Goal: Information Seeking & Learning: Find contact information

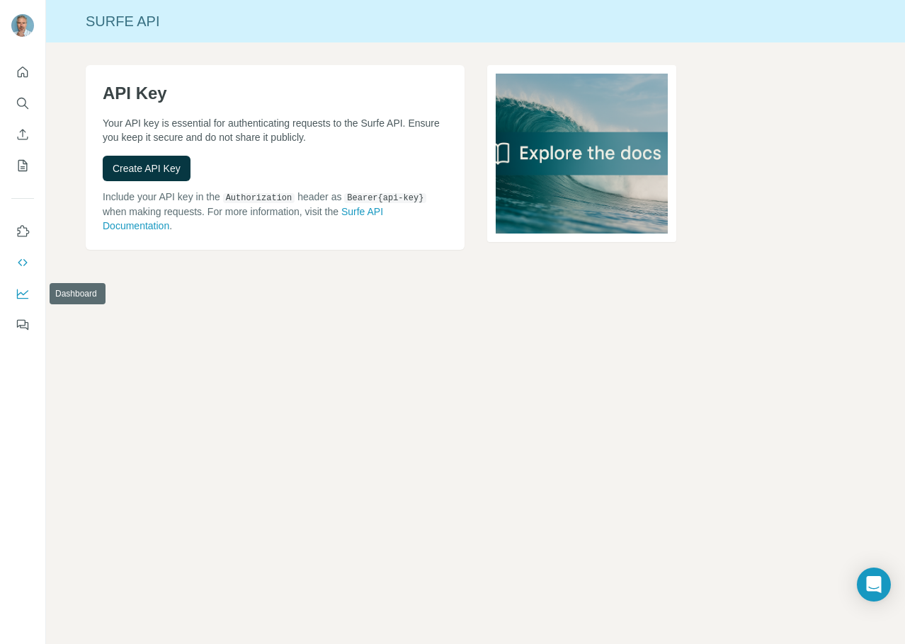
click at [23, 297] on icon "Dashboard" at bounding box center [23, 294] width 14 height 14
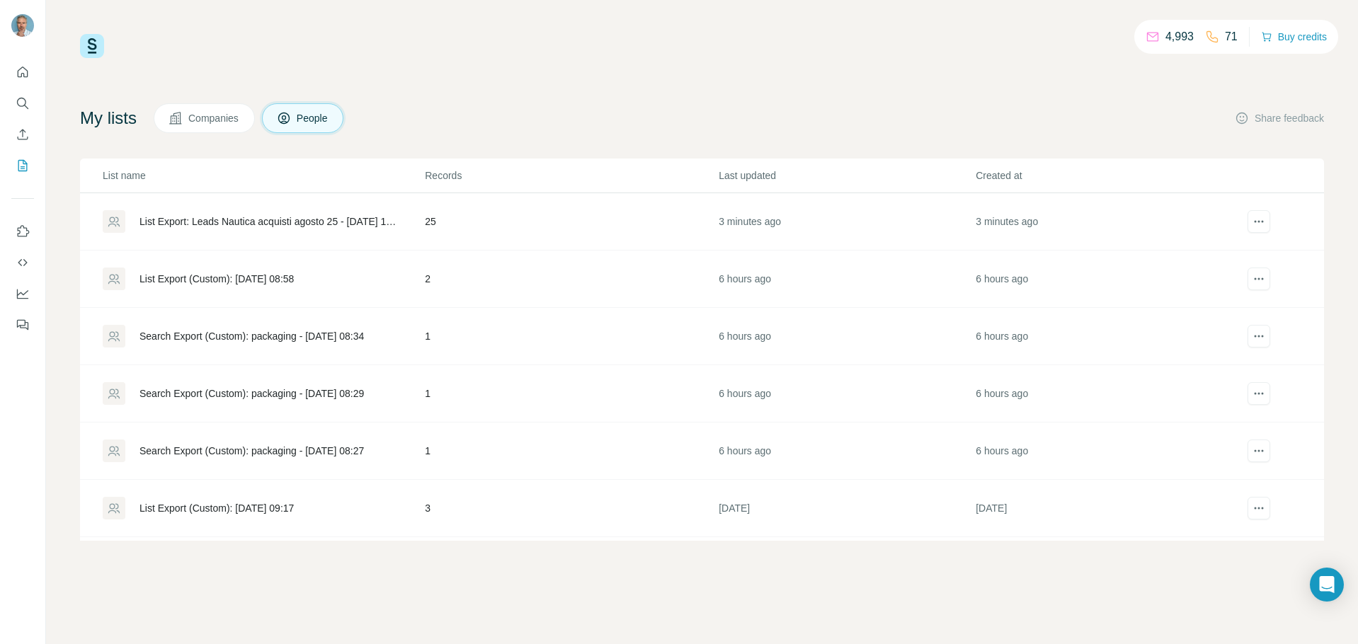
click at [333, 223] on div "List Export: Leads Nautica acquisti agosto 25 - 13/08/2025 14:27" at bounding box center [270, 222] width 261 height 14
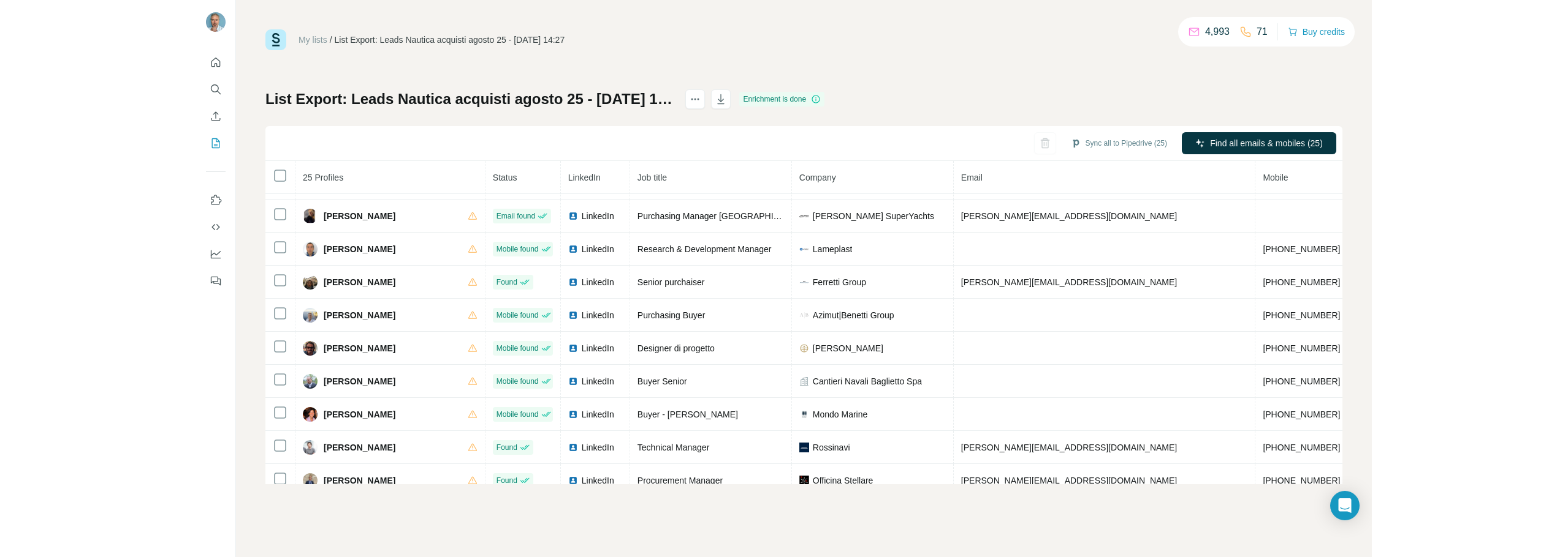
scroll to position [230, 0]
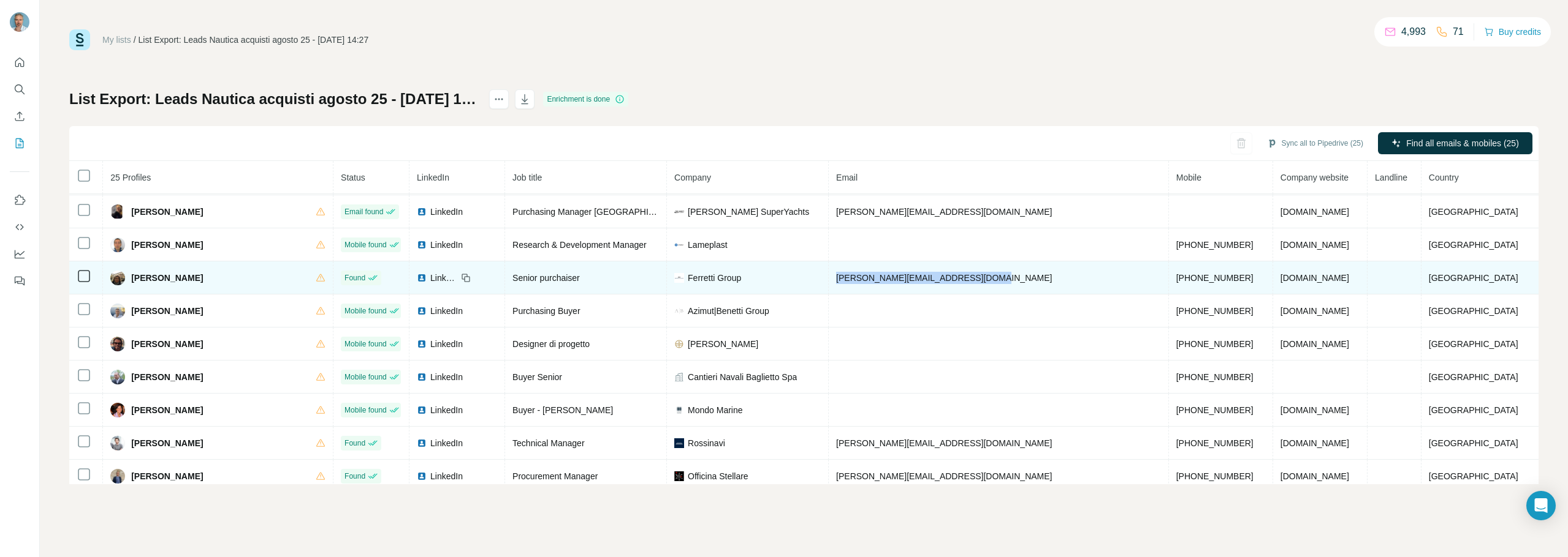
drag, startPoint x: 980, startPoint y: 278, endPoint x: 818, endPoint y: 281, distance: 162.0
click at [818, 281] on tr "Francesca Billi Found LinkedIn Senior purchaiser Ferretti Group francesca.billi…" at bounding box center [804, 278] width 1469 height 33
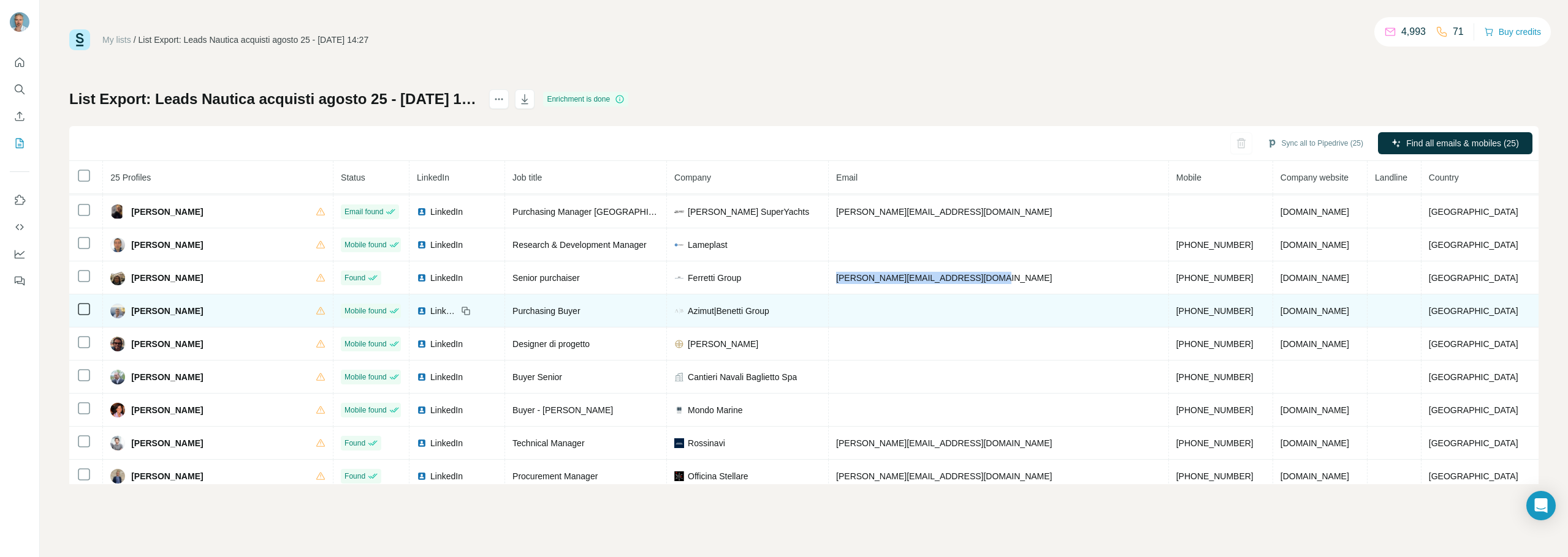
copy tr "francesca.billi@ferrettigroup.com"
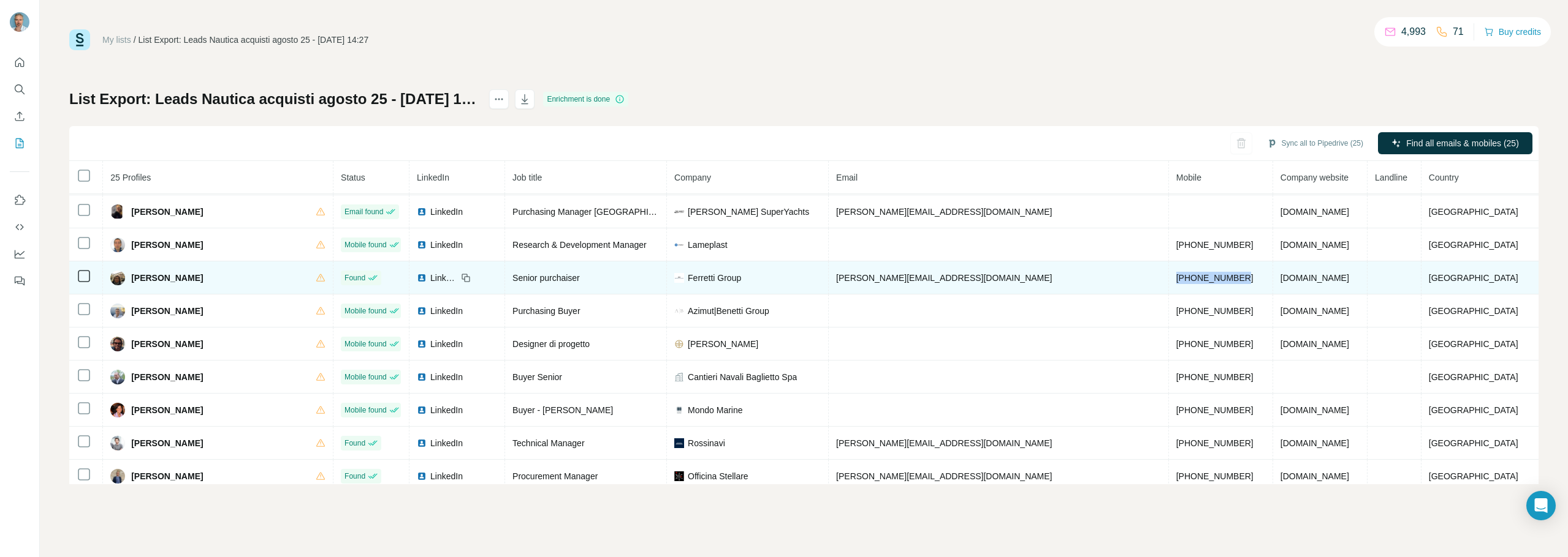
drag, startPoint x: 1181, startPoint y: 279, endPoint x: 1094, endPoint y: 277, distance: 87.0
click at [1169, 277] on td "+393488656792" at bounding box center [1221, 278] width 104 height 33
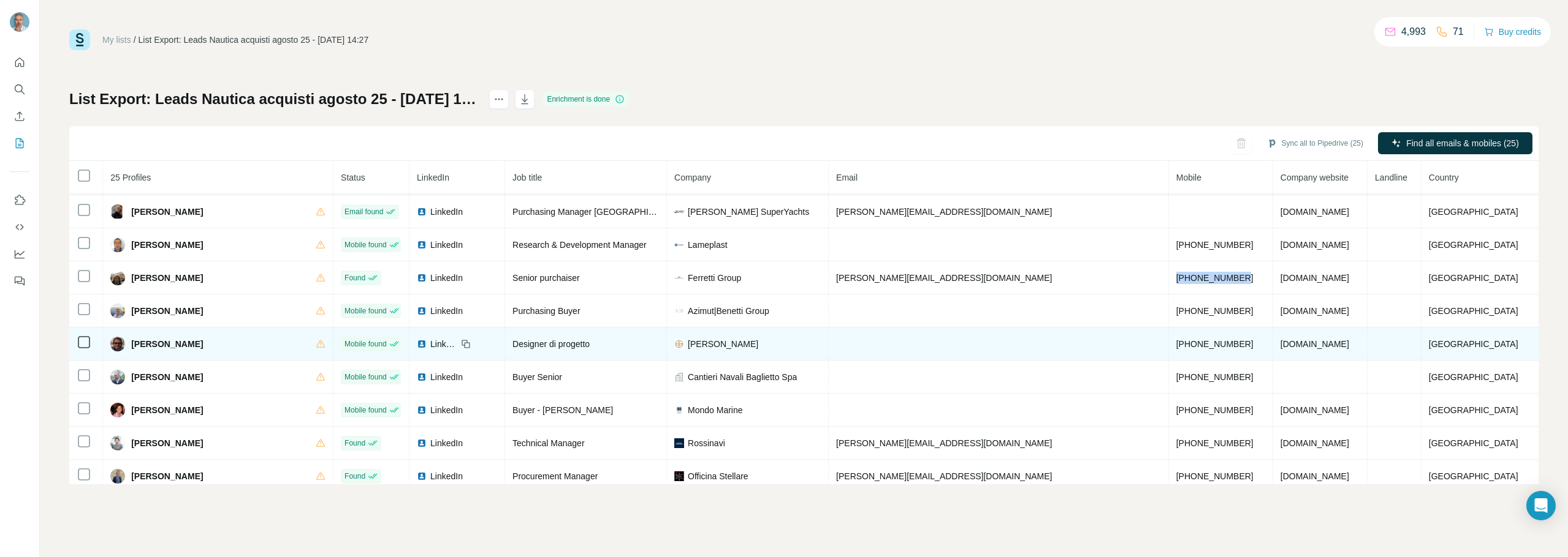
copy span "+393488656792"
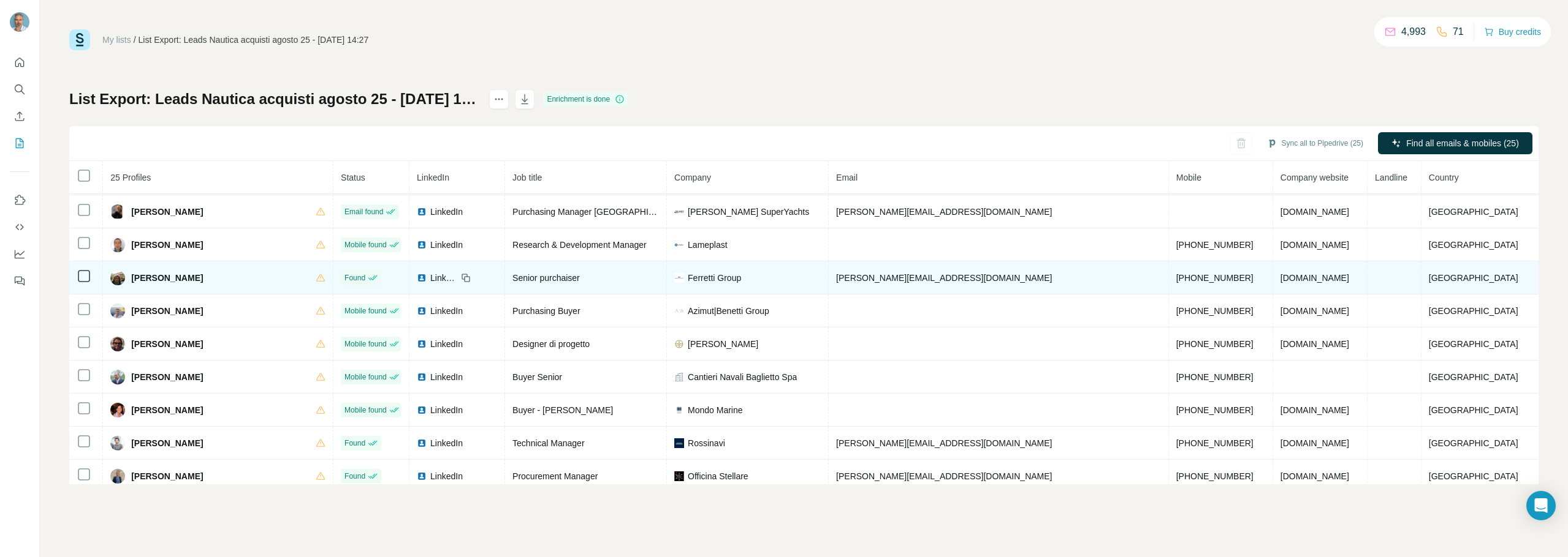
click at [543, 279] on span "Senior purchaiser" at bounding box center [546, 278] width 67 height 10
click at [540, 276] on span "Senior purchaiser" at bounding box center [546, 278] width 67 height 10
click at [606, 278] on div "Senior purchaiser" at bounding box center [585, 278] width 146 height 12
click at [590, 275] on div "Senior purchaiser" at bounding box center [585, 278] width 146 height 12
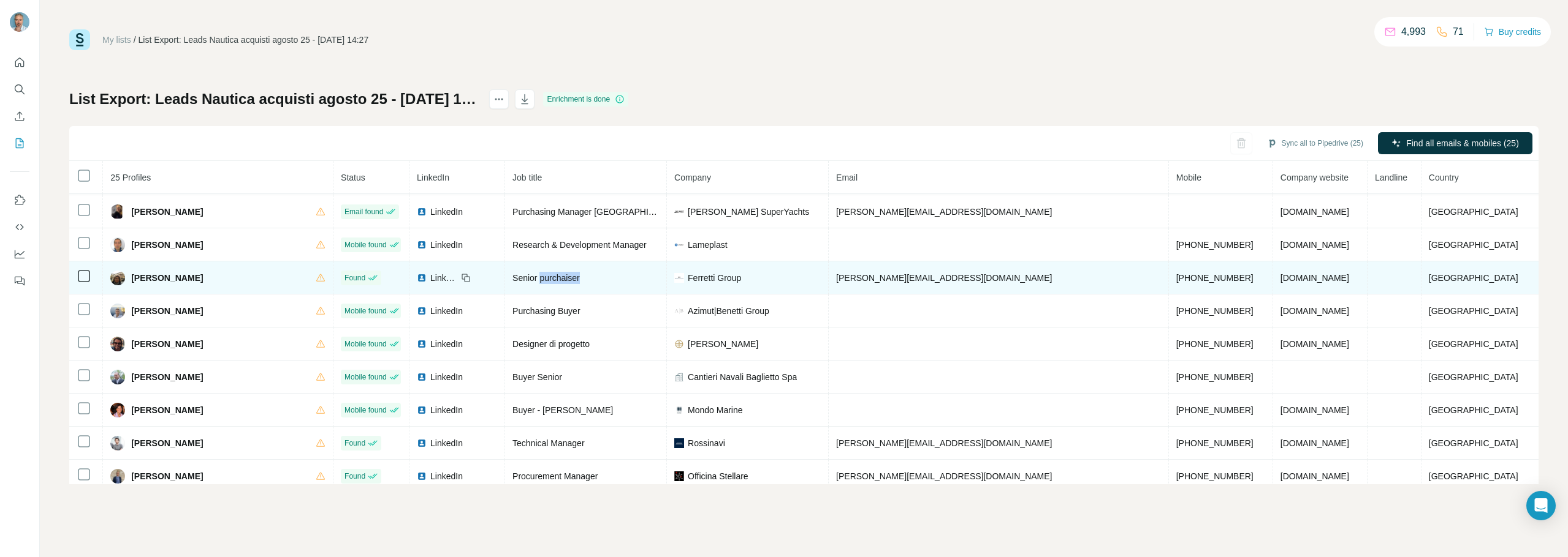
click at [590, 275] on div "Senior purchaiser" at bounding box center [585, 278] width 146 height 12
drag, startPoint x: 588, startPoint y: 276, endPoint x: 513, endPoint y: 276, distance: 75.0
click at [513, 276] on div "Senior purchaiser" at bounding box center [585, 278] width 146 height 12
copy span "Senior purchaiser"
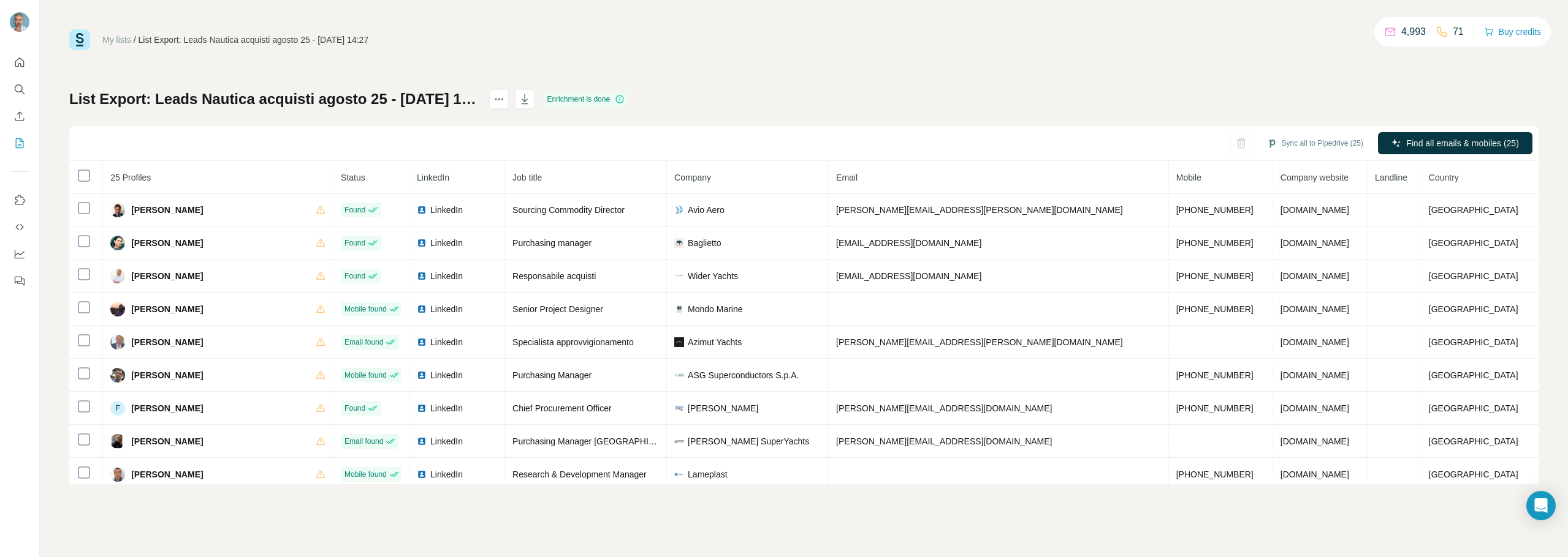
scroll to position [0, 0]
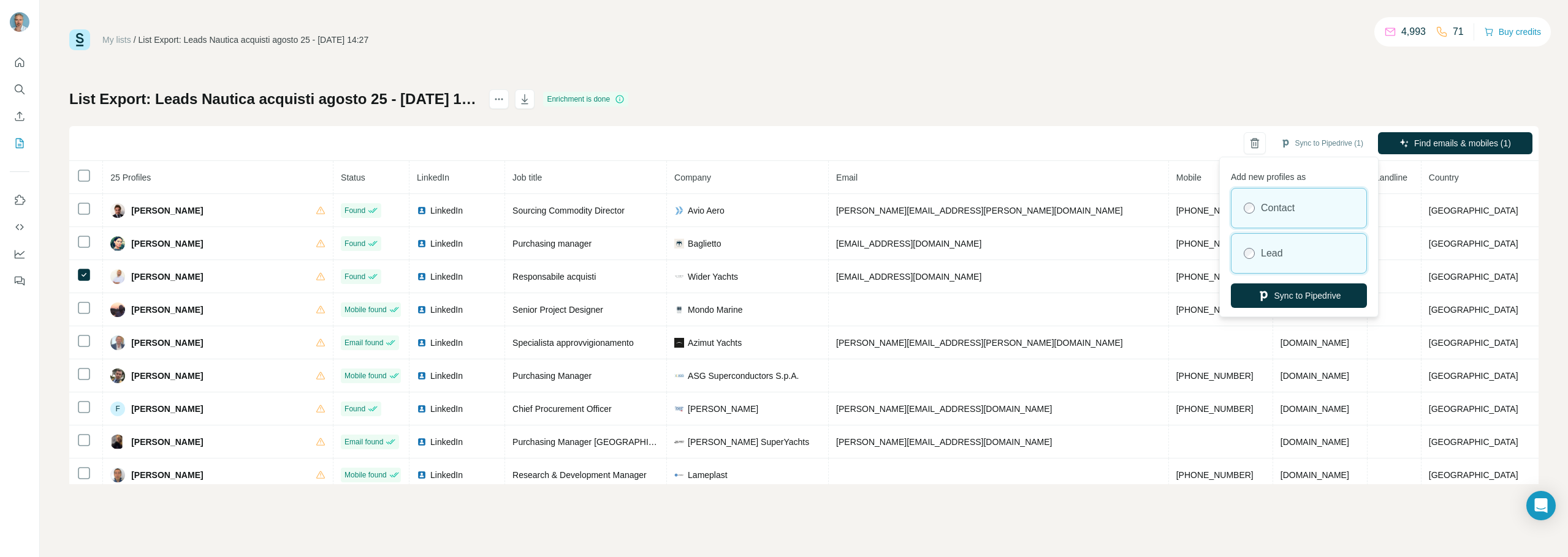
click at [1175, 257] on label "Lead" at bounding box center [1271, 253] width 22 height 15
click at [1175, 297] on button "Sync to Pipedrive" at bounding box center [1298, 296] width 136 height 24
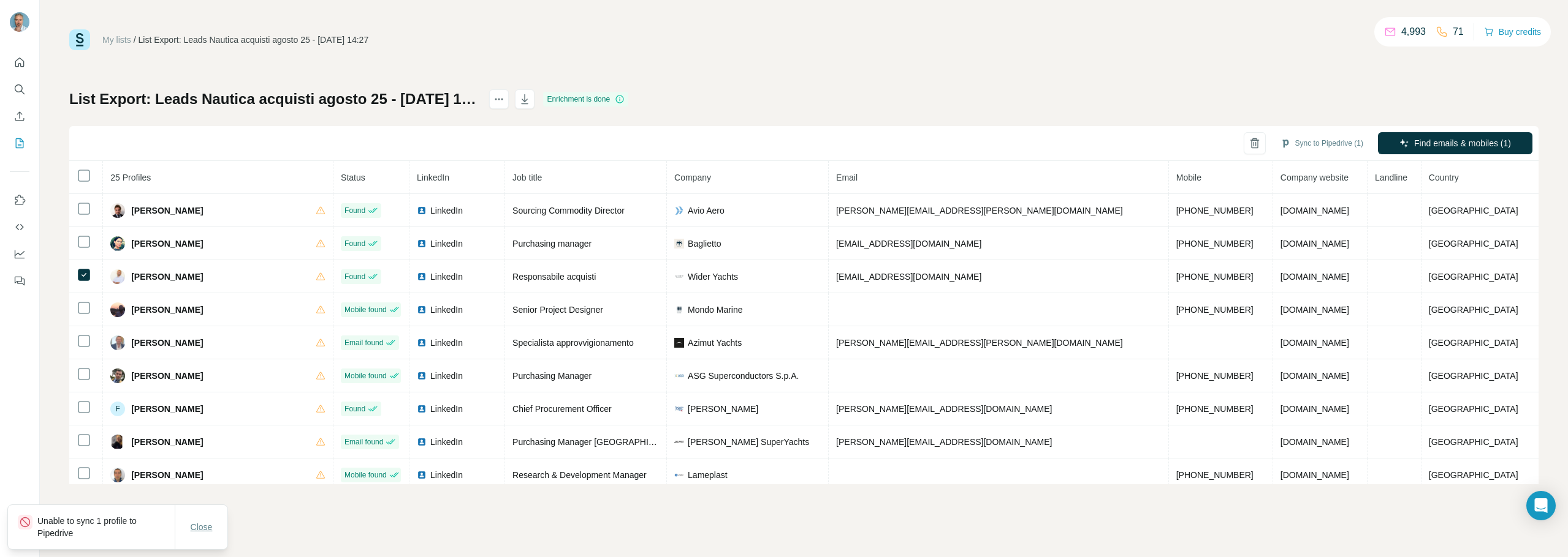
click at [208, 528] on span "Close" at bounding box center [201, 528] width 22 height 12
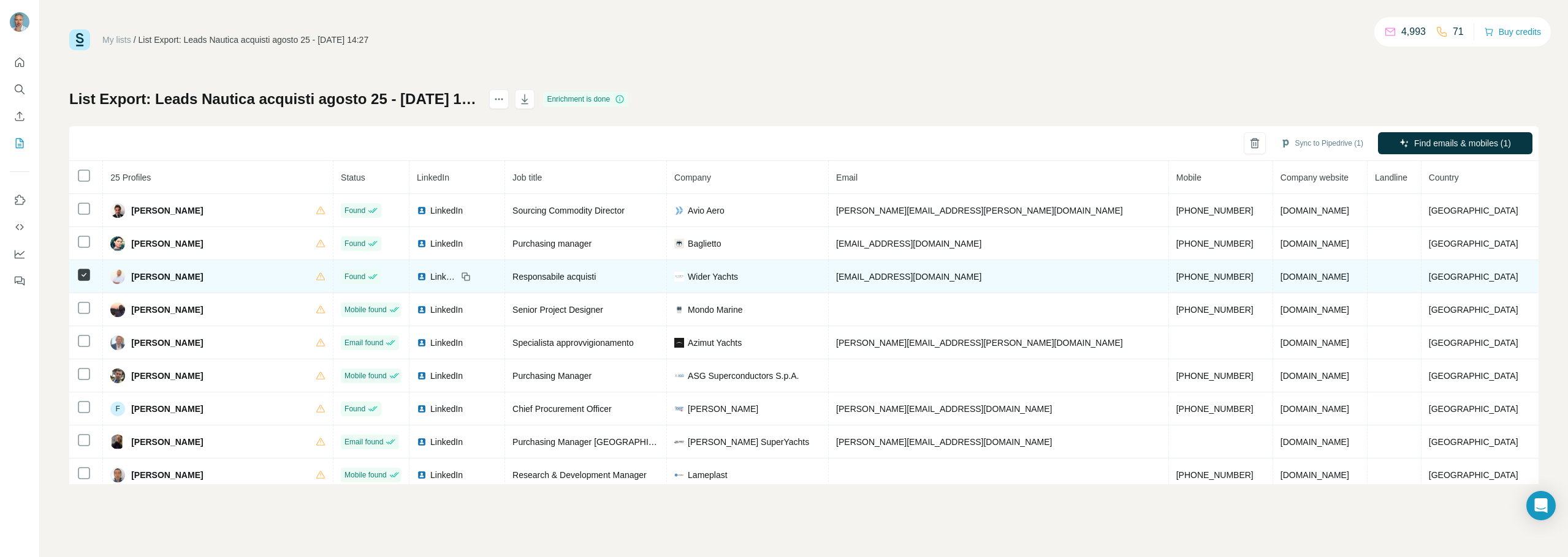
click at [152, 276] on span "Costanzo Stefanelli" at bounding box center [167, 277] width 72 height 12
drag, startPoint x: 141, startPoint y: 274, endPoint x: 231, endPoint y: 278, distance: 90.1
click at [231, 278] on div "Costanzo Stefanelli" at bounding box center [217, 277] width 215 height 15
copy span "Costanzo Stefanelli"
drag, startPoint x: 978, startPoint y: 280, endPoint x: 829, endPoint y: 282, distance: 149.0
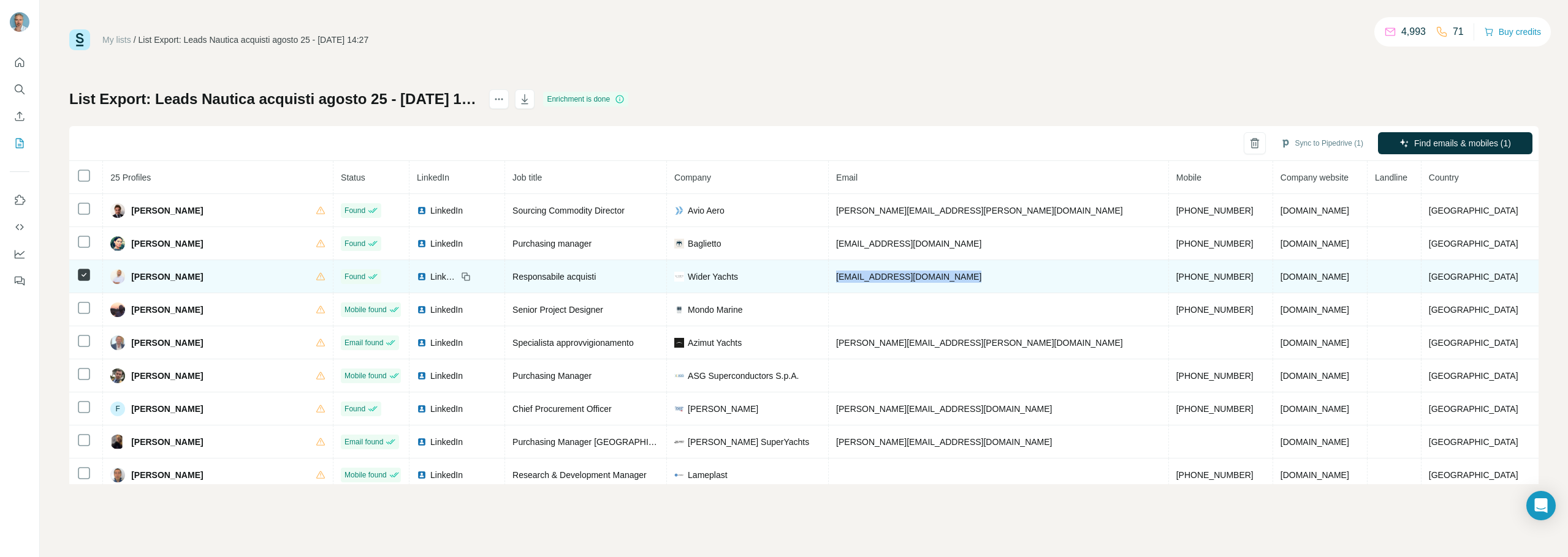
click at [829, 282] on td "cstefanelli@wider-yachts.com" at bounding box center [998, 277] width 340 height 33
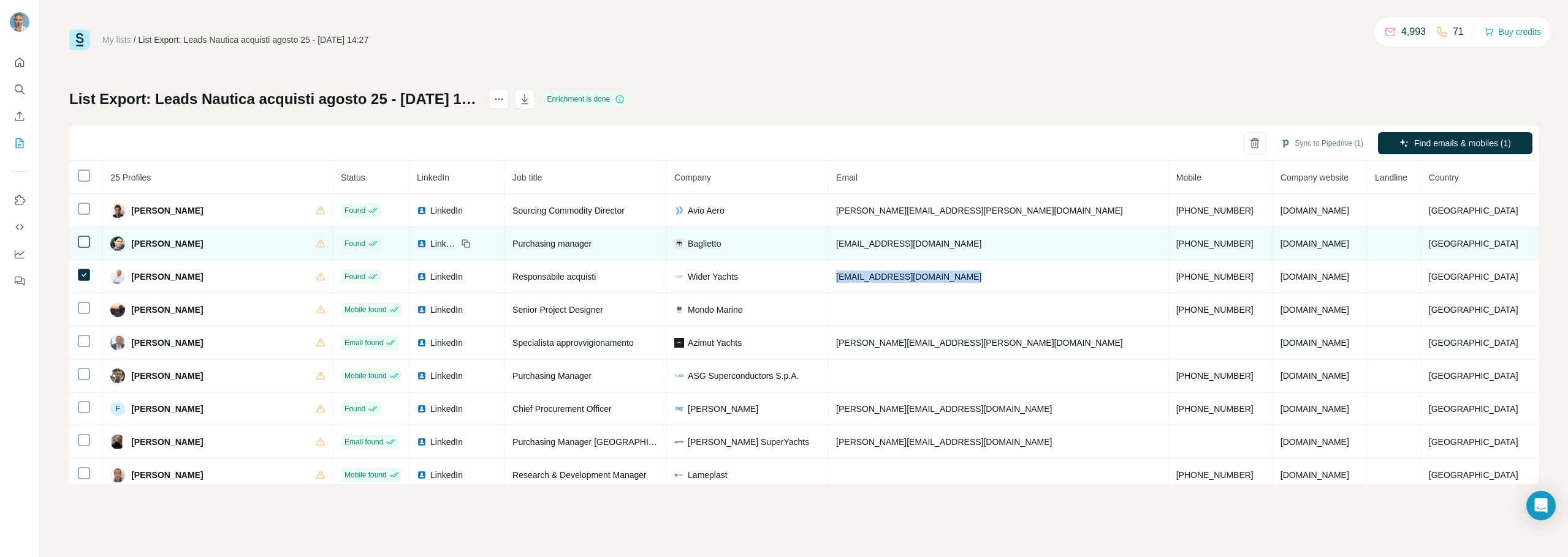
copy span "cstefanelli@wider-yachts.com"
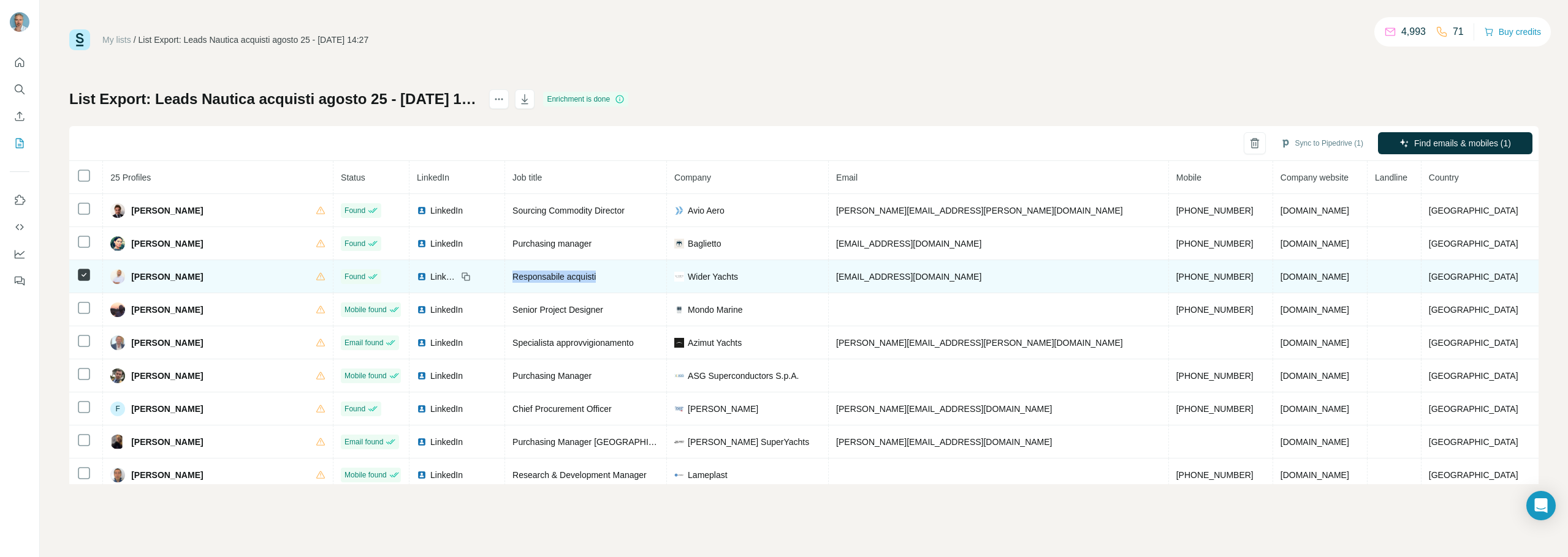
drag, startPoint x: 614, startPoint y: 276, endPoint x: 504, endPoint y: 277, distance: 110.0
click at [505, 277] on td "Responsabile acquisti" at bounding box center [586, 277] width 162 height 33
copy span "Responsabile acquisti"
drag, startPoint x: 1198, startPoint y: 278, endPoint x: 1088, endPoint y: 274, distance: 110.1
click at [1088, 274] on tr "Costanzo Stefanelli Found LinkedIn Responsabile acquisti Wider Yachts cstefanel…" at bounding box center [804, 277] width 1469 height 33
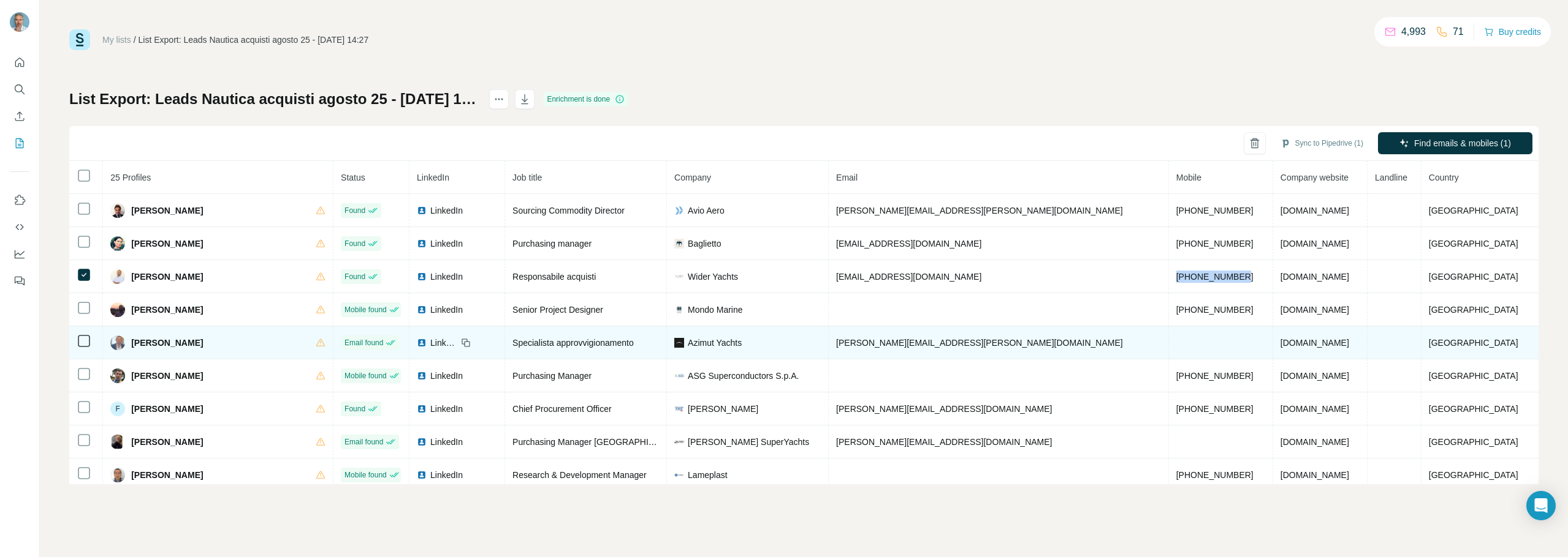
copy tr "+393392707462"
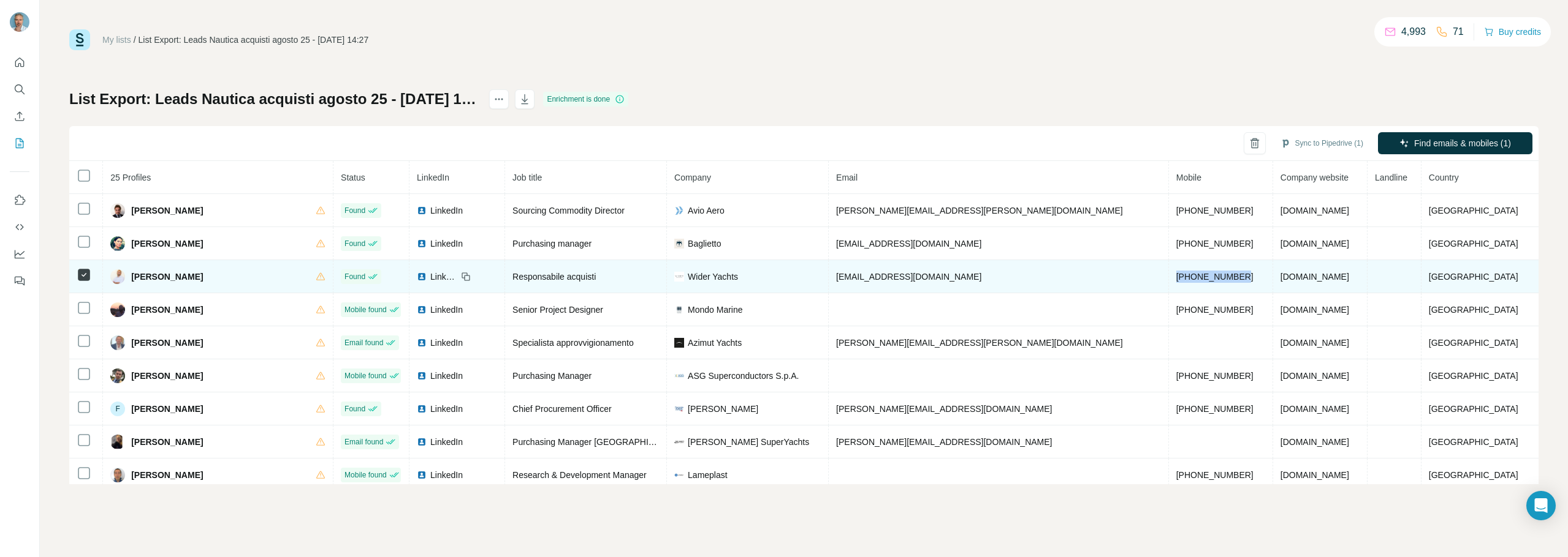
click at [960, 278] on td "cstefanelli@wider-yachts.com" at bounding box center [998, 277] width 340 height 33
drag, startPoint x: 960, startPoint y: 278, endPoint x: 828, endPoint y: 278, distance: 132.0
click at [828, 278] on td "cstefanelli@wider-yachts.com" at bounding box center [998, 277] width 340 height 33
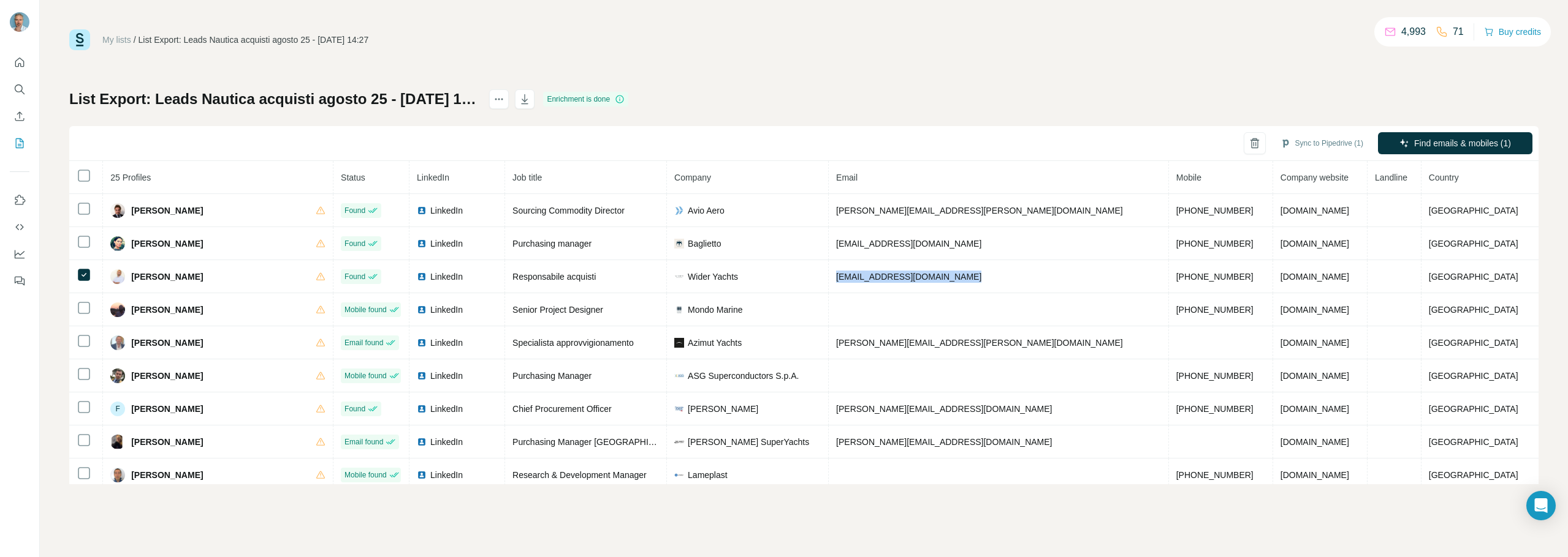
copy span "cstefanelli@wider-yachts.com"
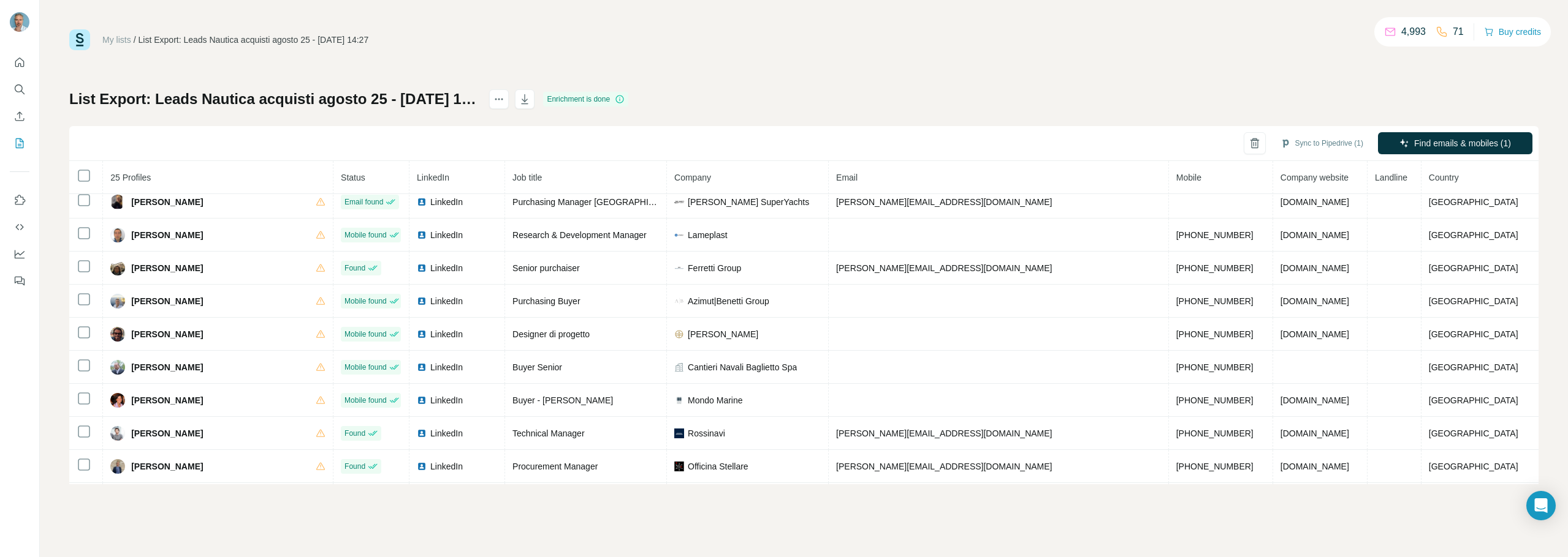
scroll to position [245, 0]
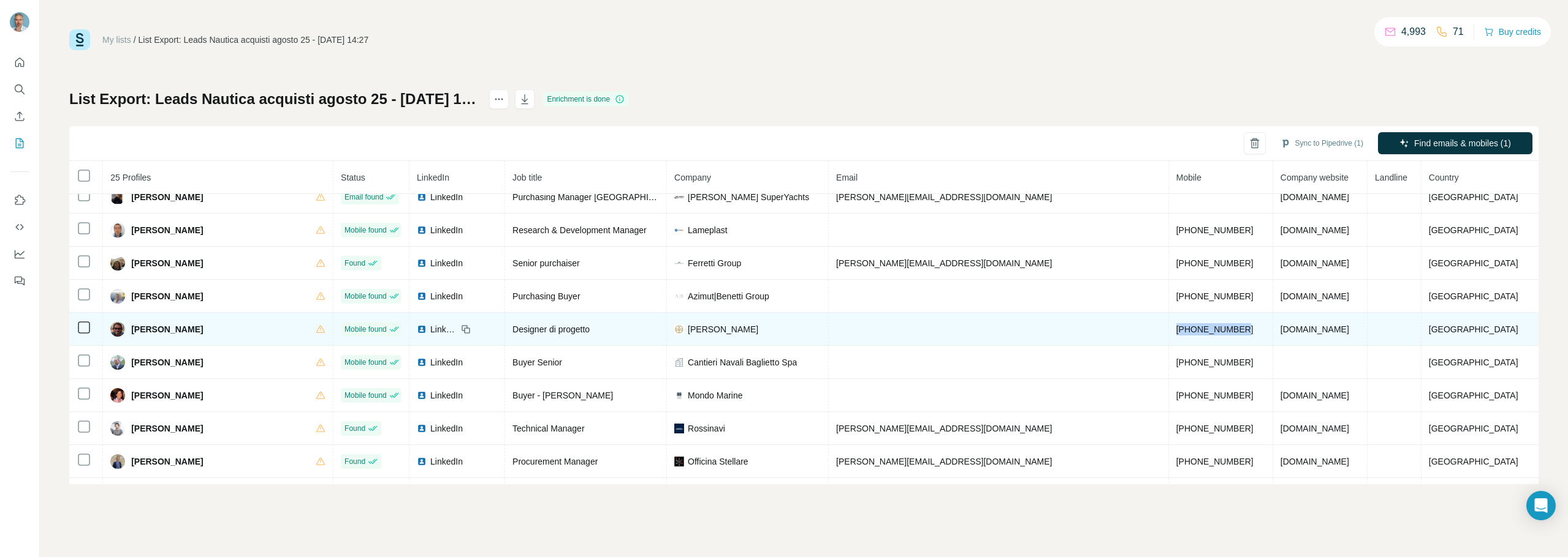
drag, startPoint x: 1173, startPoint y: 330, endPoint x: 1094, endPoint y: 328, distance: 79.0
click at [1169, 328] on td "+393477978658" at bounding box center [1221, 330] width 104 height 33
copy span "+393477978658"
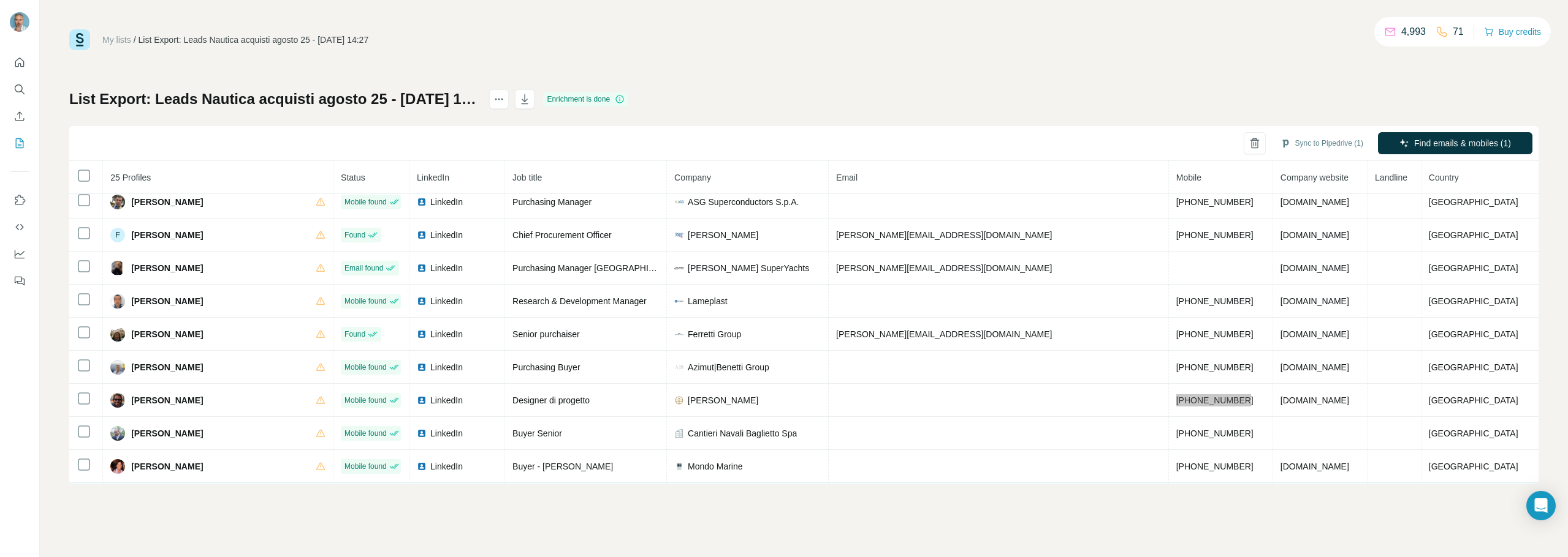
scroll to position [169, 0]
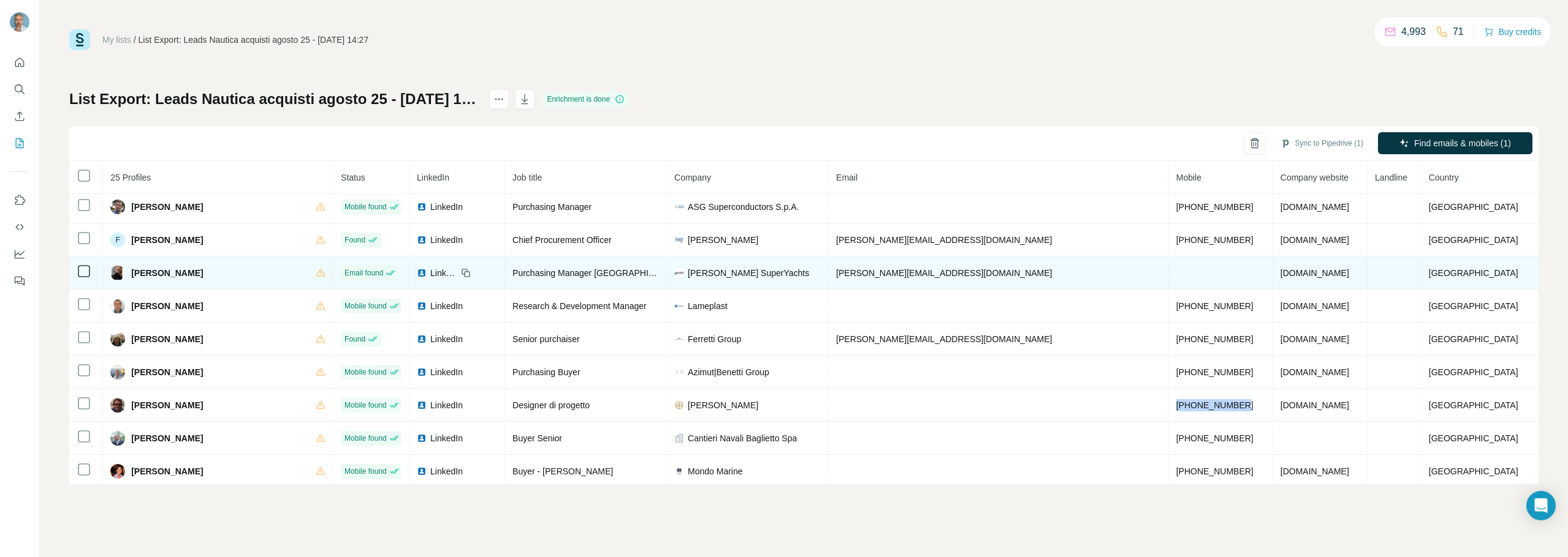
drag, startPoint x: 232, startPoint y: 272, endPoint x: 140, endPoint y: 278, distance: 92.2
click at [140, 278] on span "Federica Domenichelli" at bounding box center [167, 273] width 72 height 12
copy span "Federica Domenichelli"
drag, startPoint x: 1034, startPoint y: 274, endPoint x: 826, endPoint y: 273, distance: 208.0
click at [826, 273] on tr "Federica Domenichelli Email found LinkedIn Purchasing Manager Ancona - Savona P…" at bounding box center [804, 273] width 1469 height 33
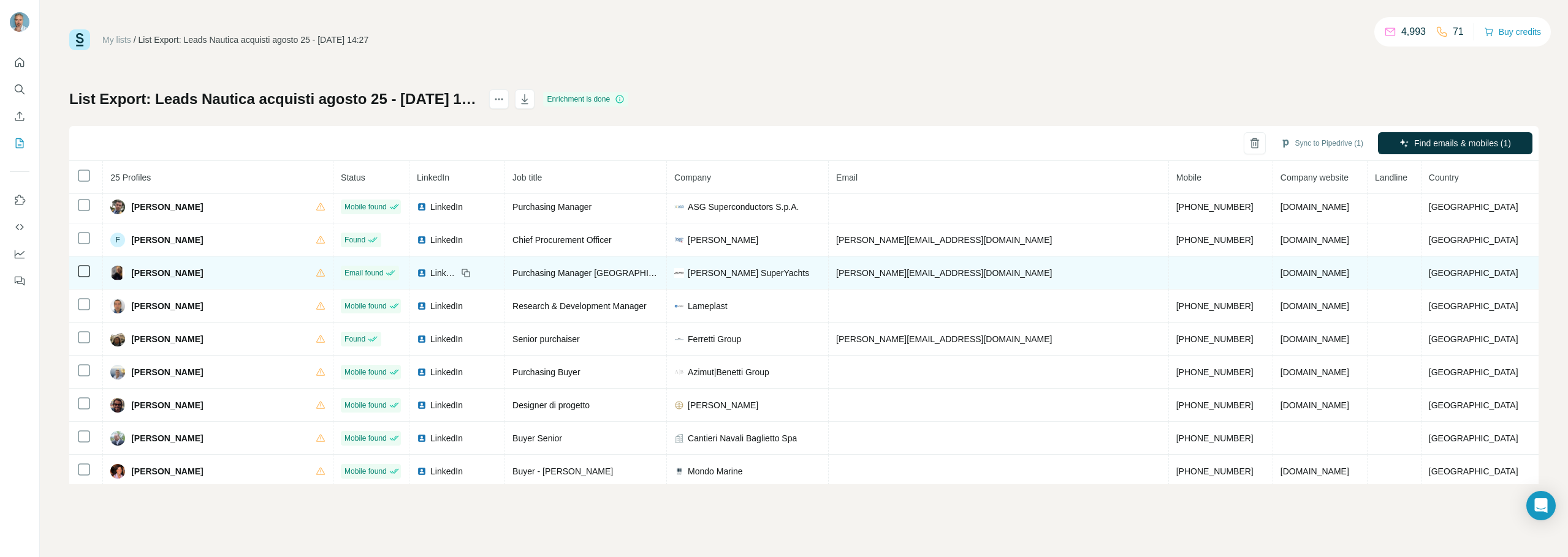
click at [467, 275] on icon at bounding box center [466, 272] width 10 height 10
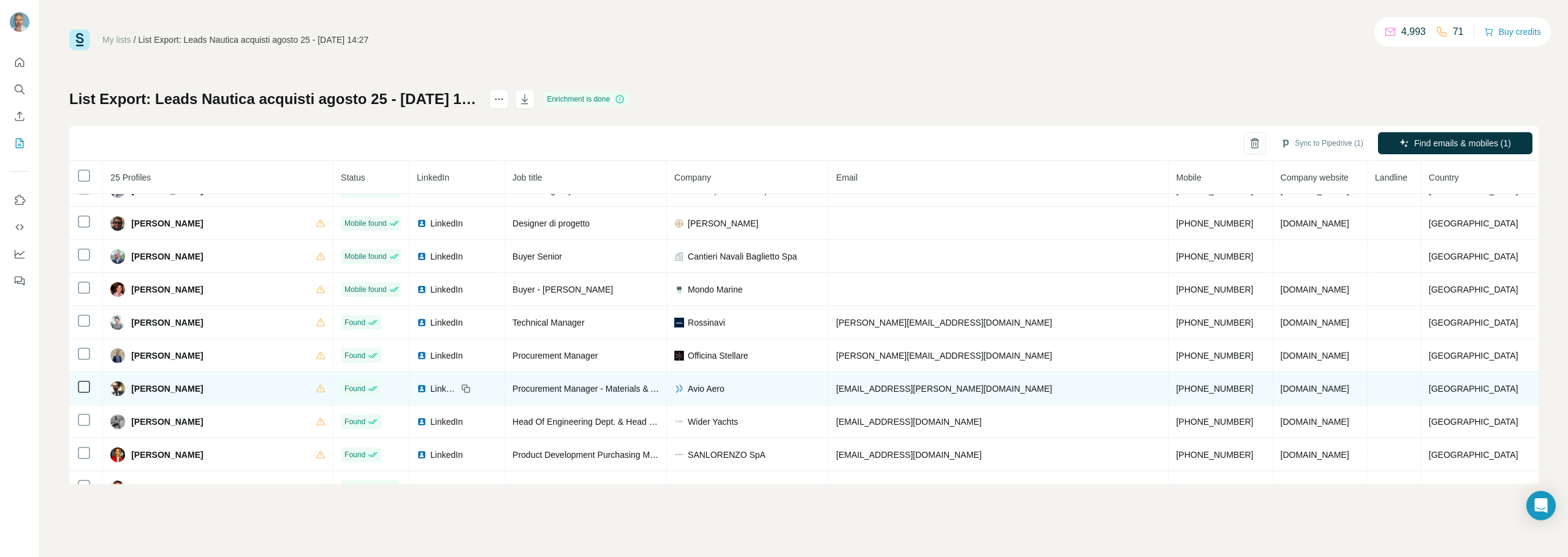
scroll to position [353, 0]
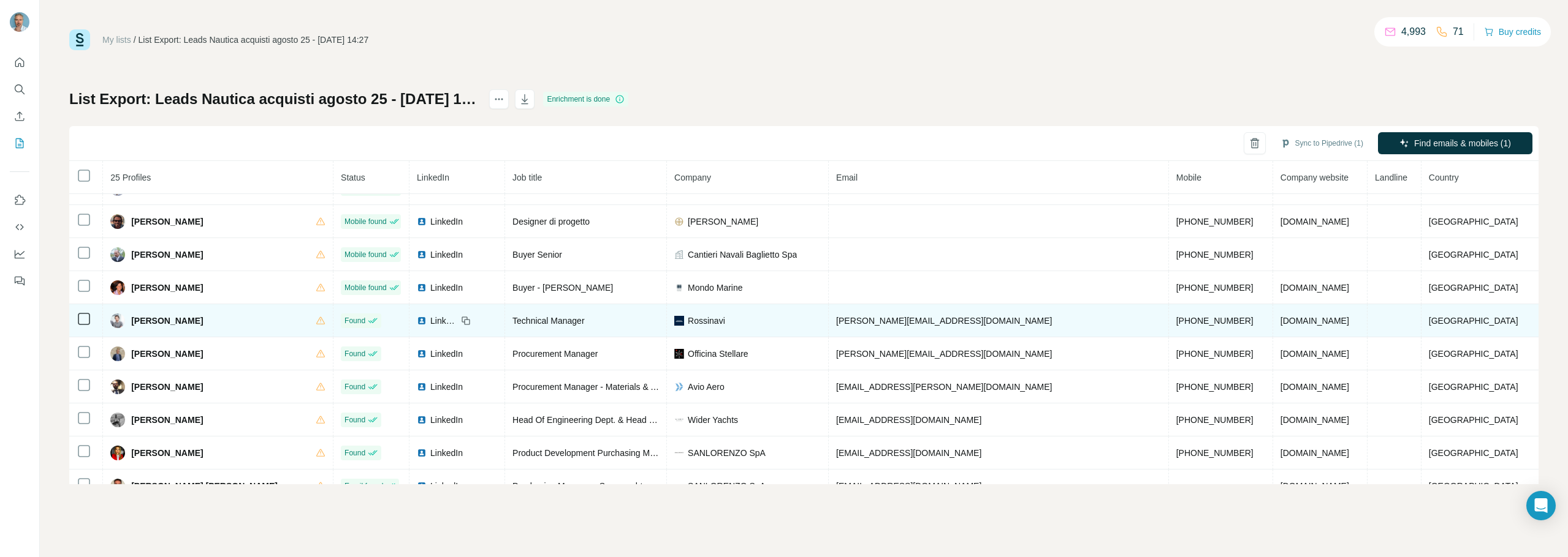
drag, startPoint x: 217, startPoint y: 318, endPoint x: 128, endPoint y: 318, distance: 89.0
click at [128, 318] on div "Lorenzo Busembai" at bounding box center [217, 321] width 215 height 15
drag, startPoint x: 984, startPoint y: 320, endPoint x: 830, endPoint y: 320, distance: 154.0
click at [830, 320] on td "lorenzo.busembai@rossinavi.it" at bounding box center [998, 321] width 340 height 33
drag, startPoint x: 1188, startPoint y: 324, endPoint x: 1074, endPoint y: 325, distance: 114.0
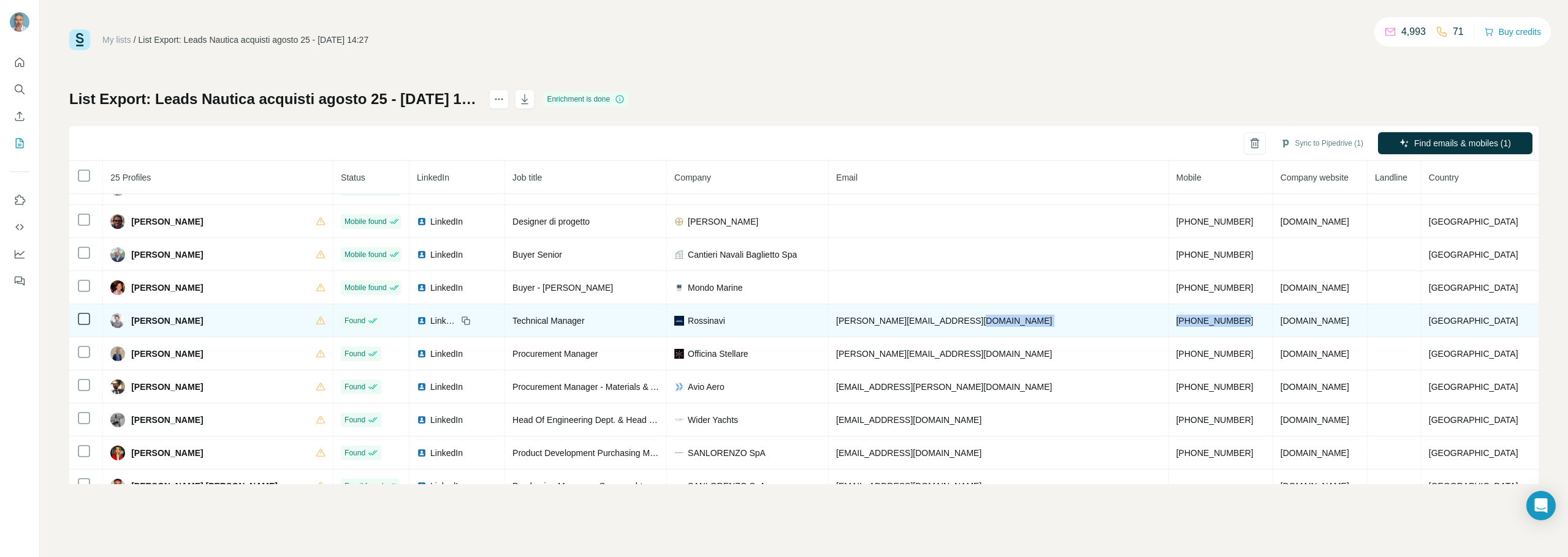
click at [1075, 325] on tr "Lorenzo Busembai Found LinkedIn Technical Manager Rossinavi lorenzo.busembai@ro…" at bounding box center [804, 321] width 1469 height 33
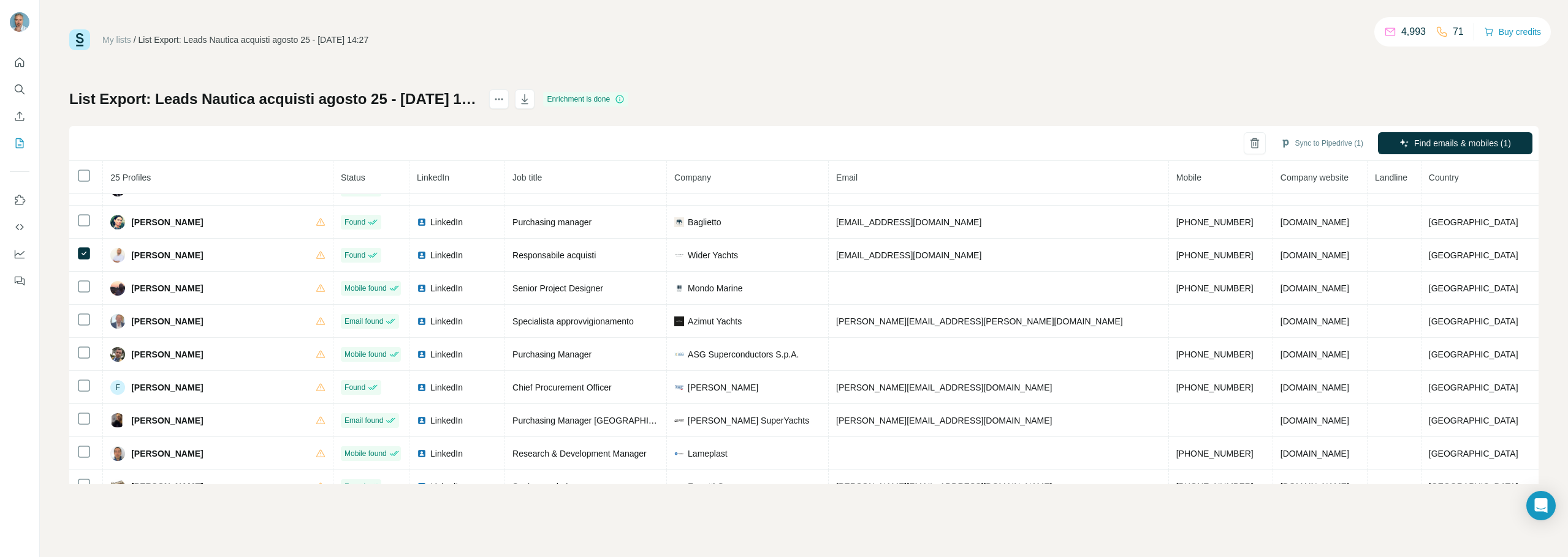
scroll to position [0, 0]
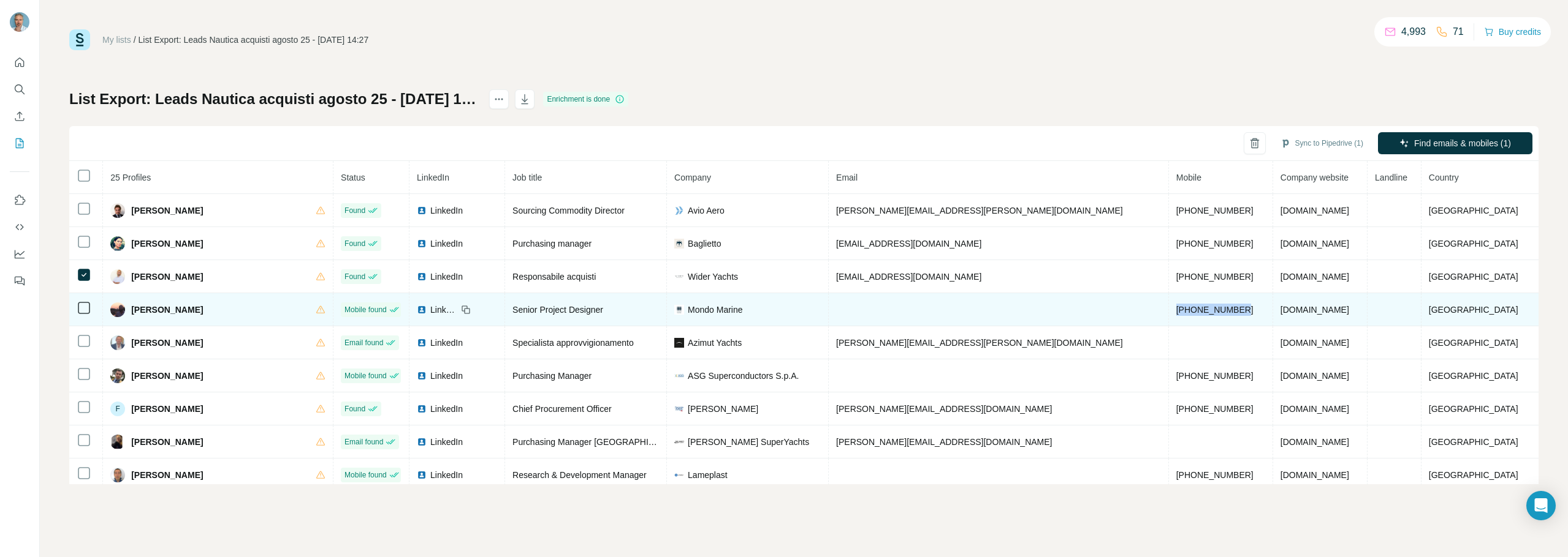
drag, startPoint x: 1186, startPoint y: 311, endPoint x: 1076, endPoint y: 310, distance: 110.0
click at [1076, 310] on tr "Daniele Longo Mobile found LinkedIn Senior Project Designer Mondo Marine +39366…" at bounding box center [804, 310] width 1469 height 33
drag, startPoint x: 606, startPoint y: 309, endPoint x: 507, endPoint y: 311, distance: 99.0
click at [507, 311] on td "Senior Project Designer" at bounding box center [586, 310] width 162 height 33
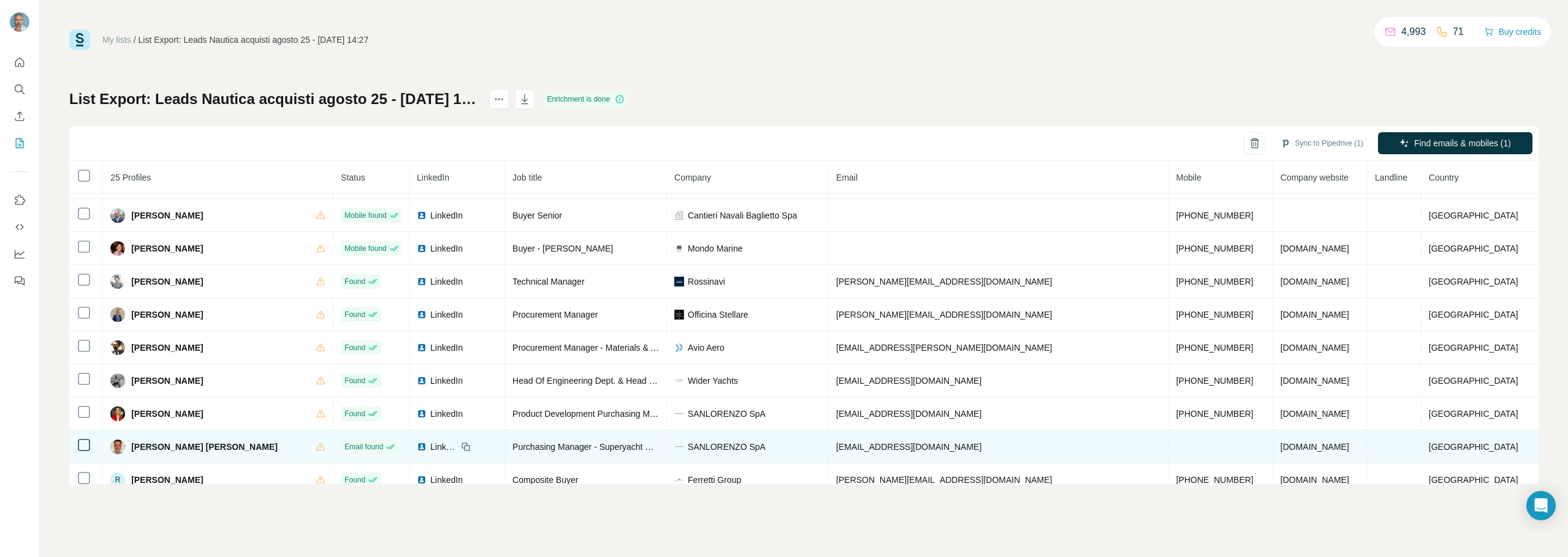
scroll to position [353, 0]
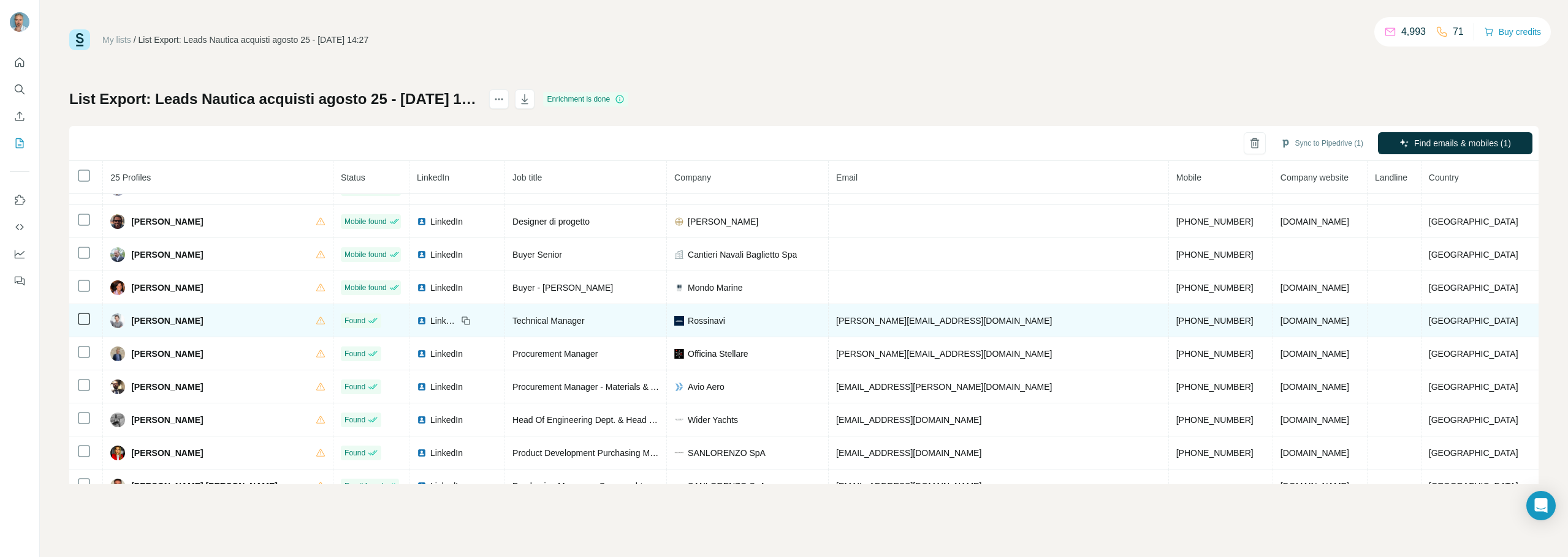
click at [604, 323] on div "Technical Manager" at bounding box center [585, 321] width 146 height 12
drag, startPoint x: 601, startPoint y: 320, endPoint x: 487, endPoint y: 324, distance: 114.1
click at [487, 324] on tr "Lorenzo Busembai Found LinkedIn Technical Manager Rossinavi lorenzo.busembai@ro…" at bounding box center [804, 321] width 1469 height 33
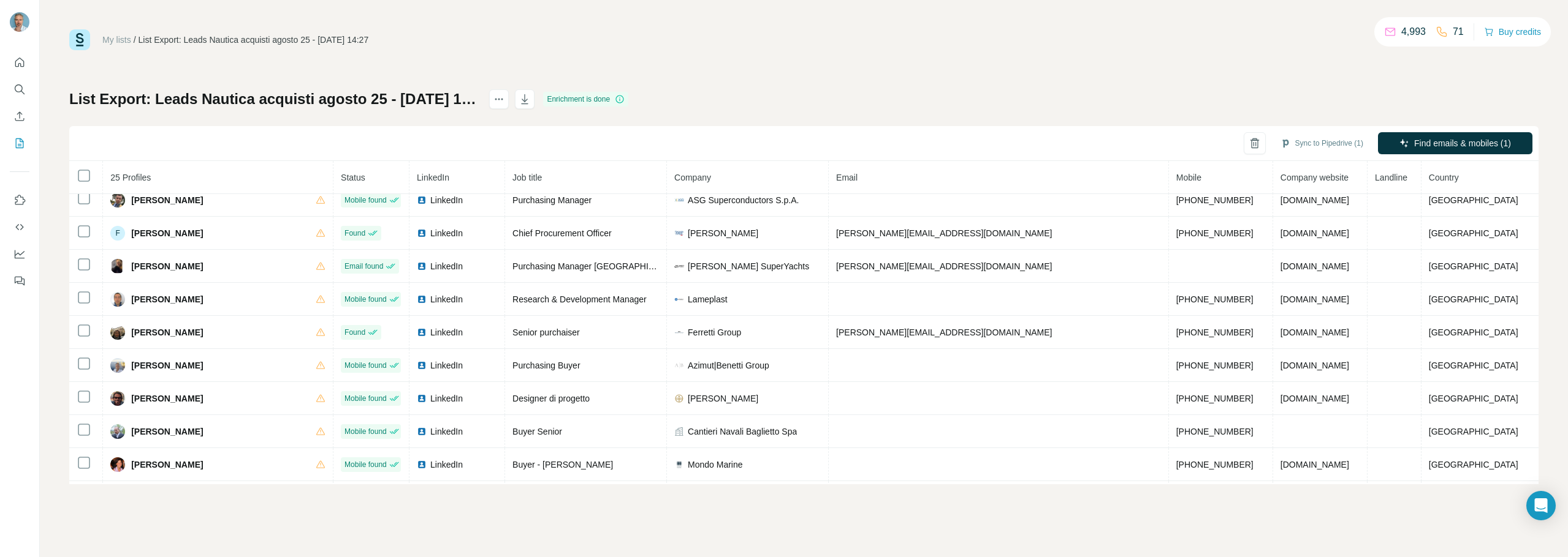
scroll to position [169, 0]
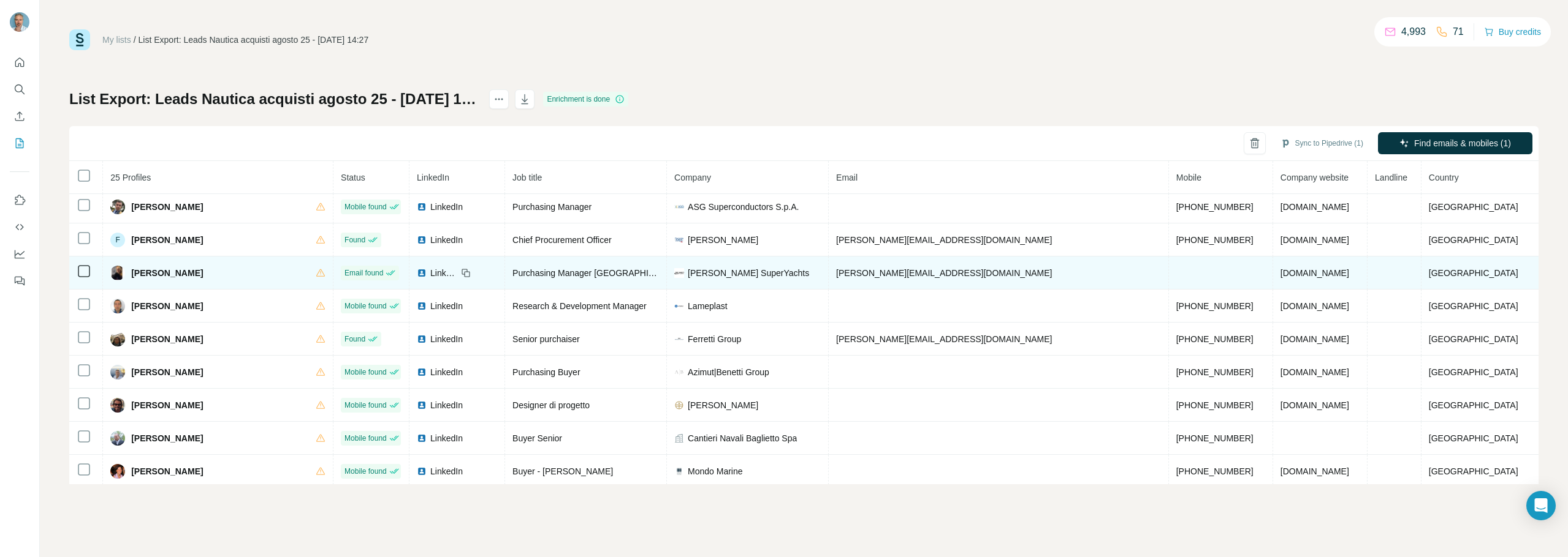
click at [627, 270] on span "Purchasing Manager Ancona - Savona" at bounding box center [678, 272] width 331 height 10
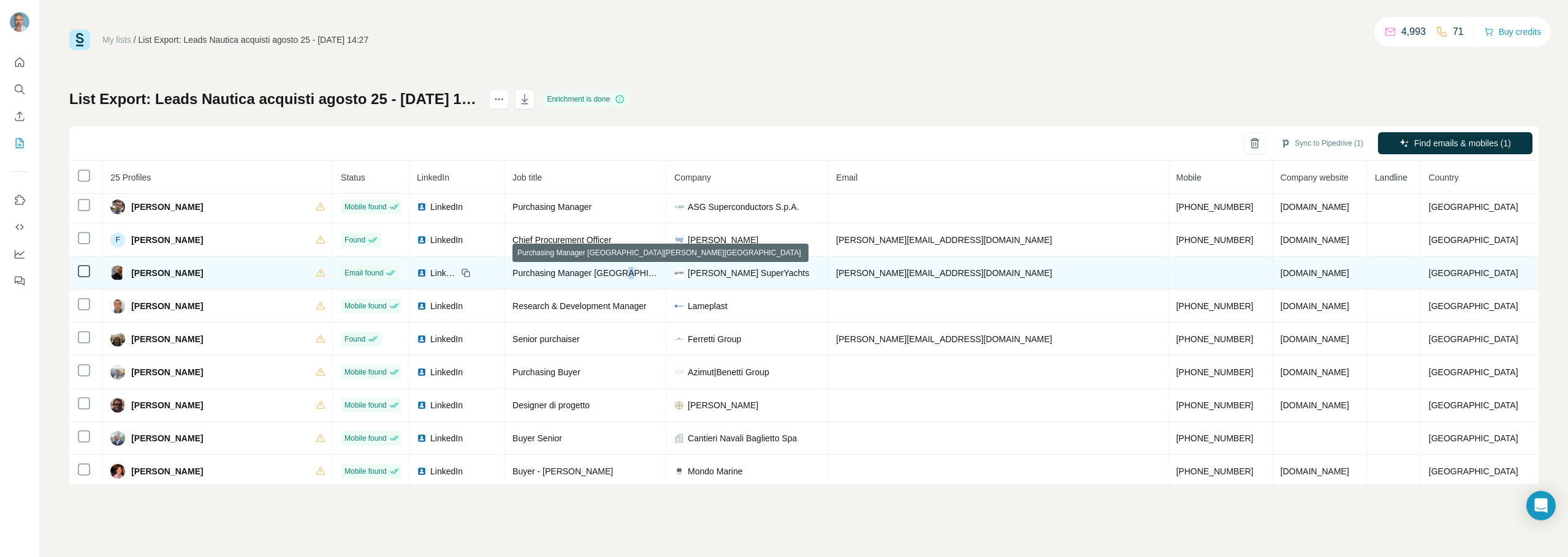
click at [627, 270] on span "Purchasing Manager Ancona - Savona" at bounding box center [678, 272] width 331 height 10
click at [522, 270] on span "Purchasing Manager Ancona - Savona" at bounding box center [678, 272] width 331 height 10
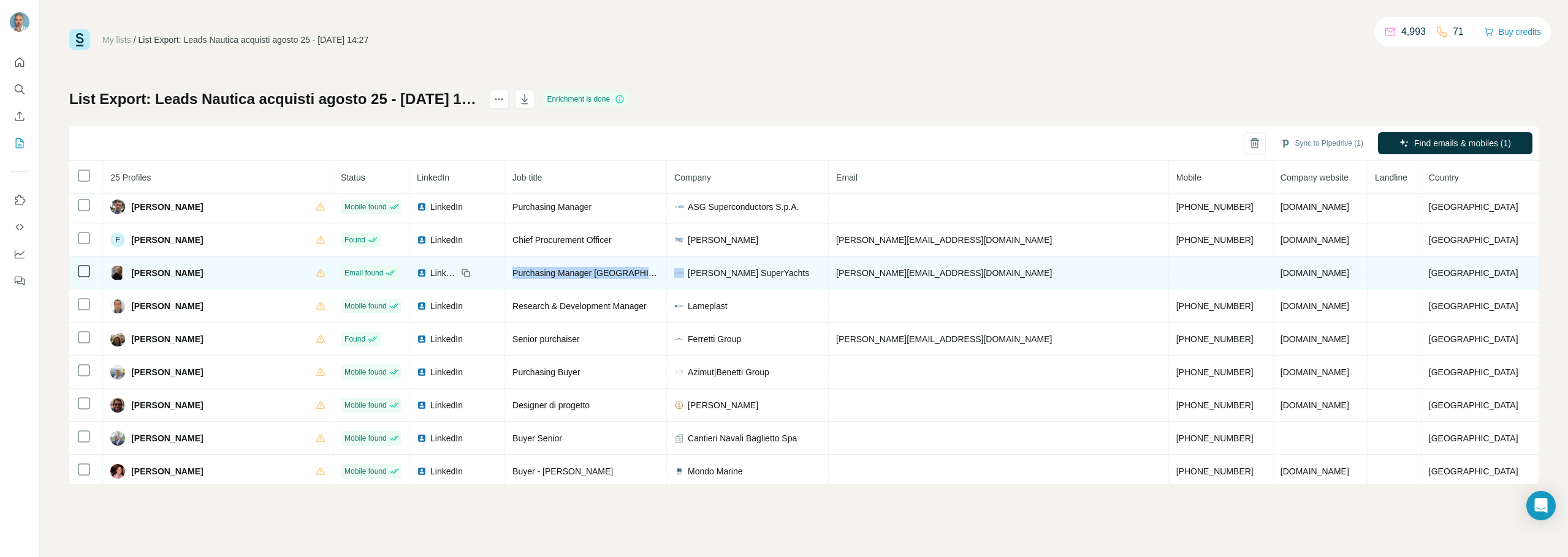
drag, startPoint x: 513, startPoint y: 272, endPoint x: 678, endPoint y: 282, distance: 165.3
click at [678, 282] on tr "Federica Domenichelli Email found LinkedIn Purchasing Manager Ancona - Savona P…" at bounding box center [804, 273] width 1469 height 33
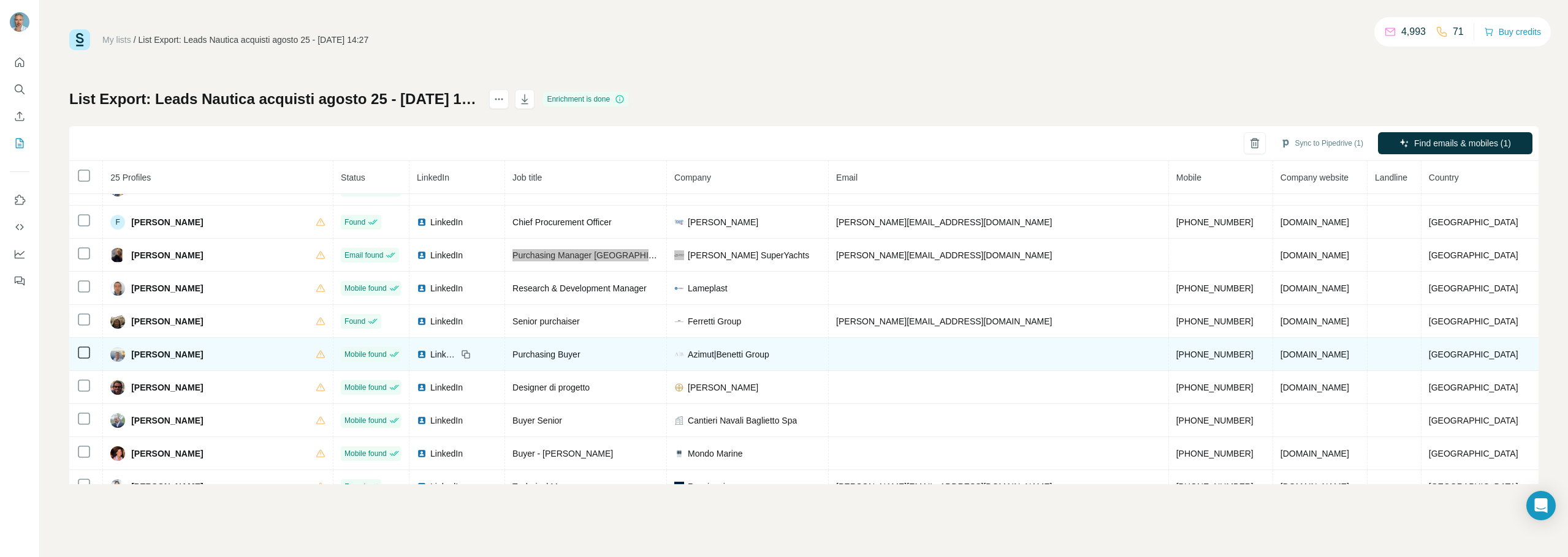
scroll to position [183, 0]
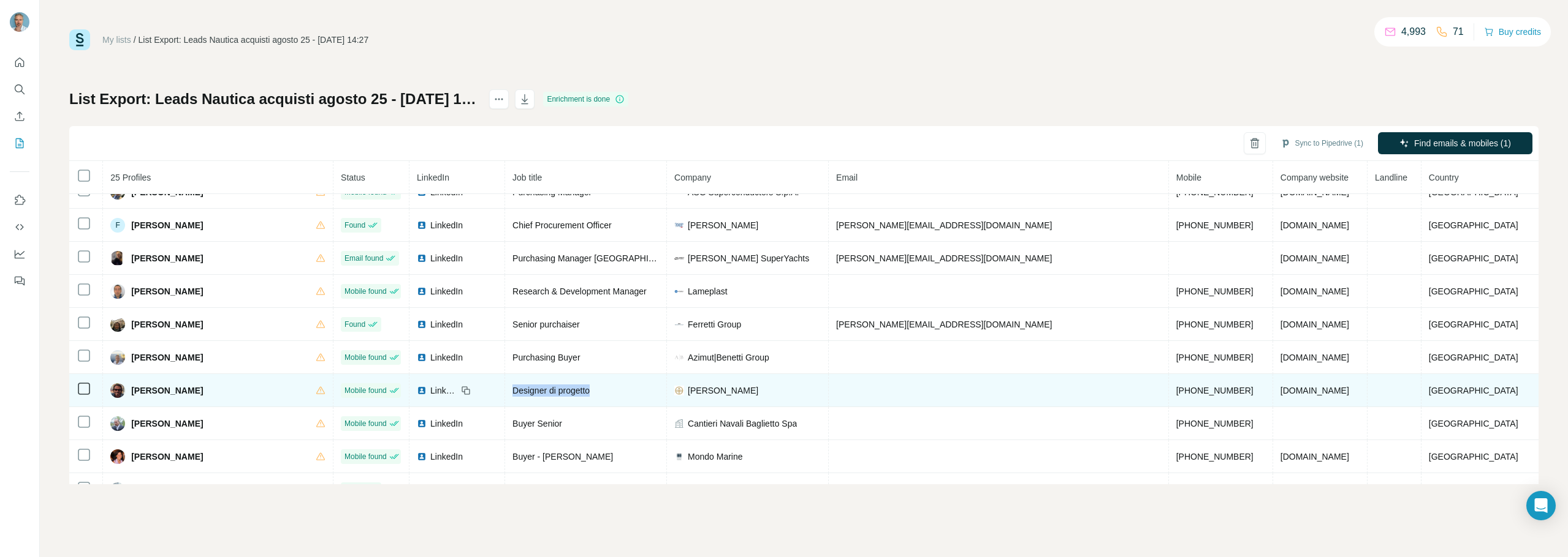
drag, startPoint x: 607, startPoint y: 392, endPoint x: 495, endPoint y: 391, distance: 112.0
click at [495, 391] on tr "Giacomo Consigli Mobile found LinkedIn Designer di progetto Perini Navi +393477…" at bounding box center [804, 391] width 1469 height 33
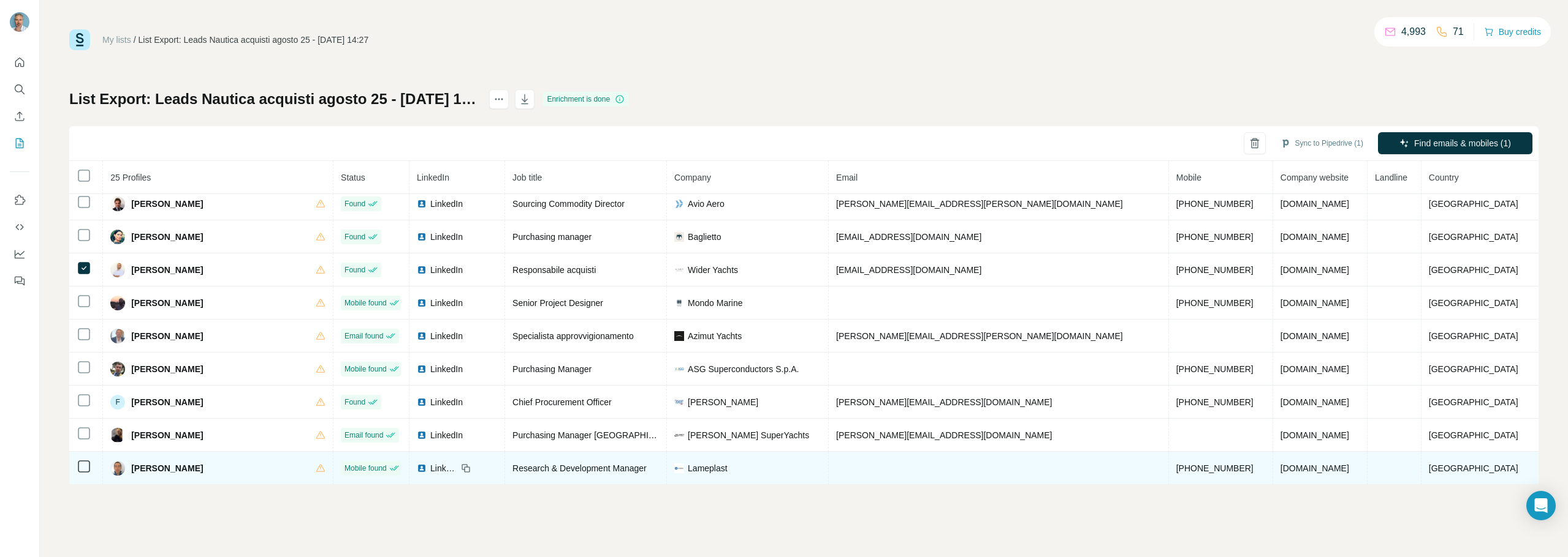
scroll to position [0, 0]
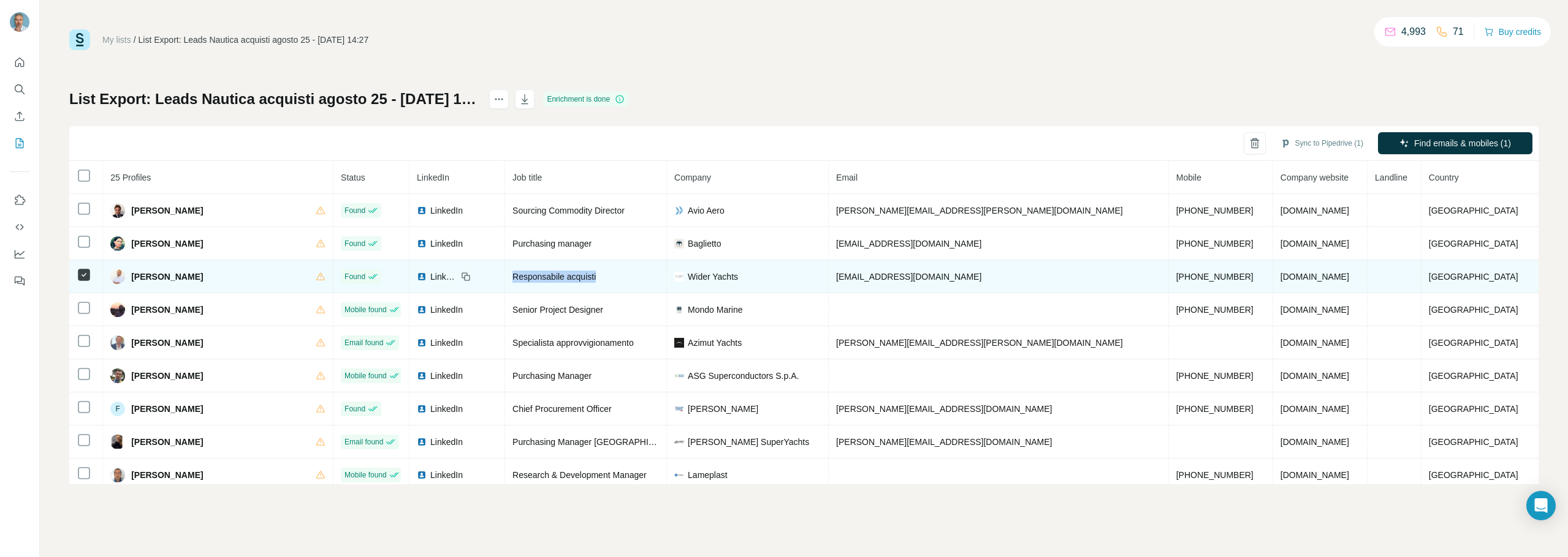
drag, startPoint x: 614, startPoint y: 274, endPoint x: 513, endPoint y: 276, distance: 101.0
click at [513, 276] on div "Responsabile acquisti" at bounding box center [585, 277] width 146 height 12
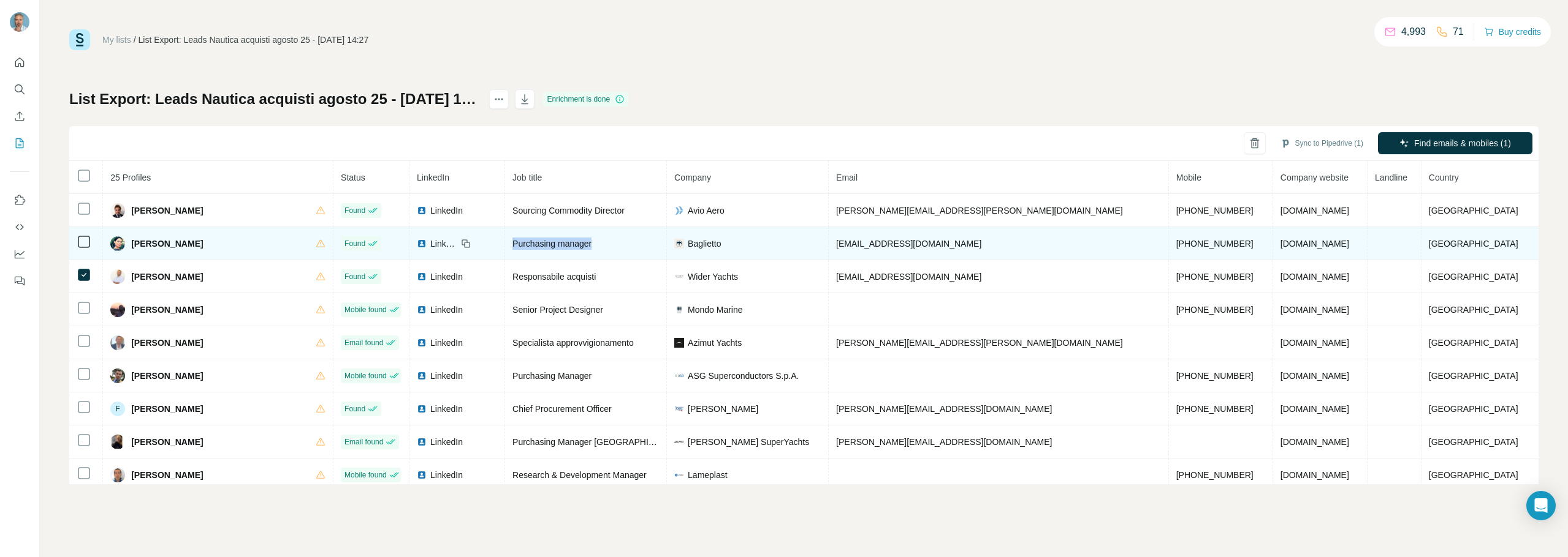
drag, startPoint x: 625, startPoint y: 242, endPoint x: 497, endPoint y: 245, distance: 128.0
click at [497, 245] on tr "Barbara Capuano Found LinkedIn Purchasing manager Baglietto bcapuano@baglietto.…" at bounding box center [804, 244] width 1469 height 33
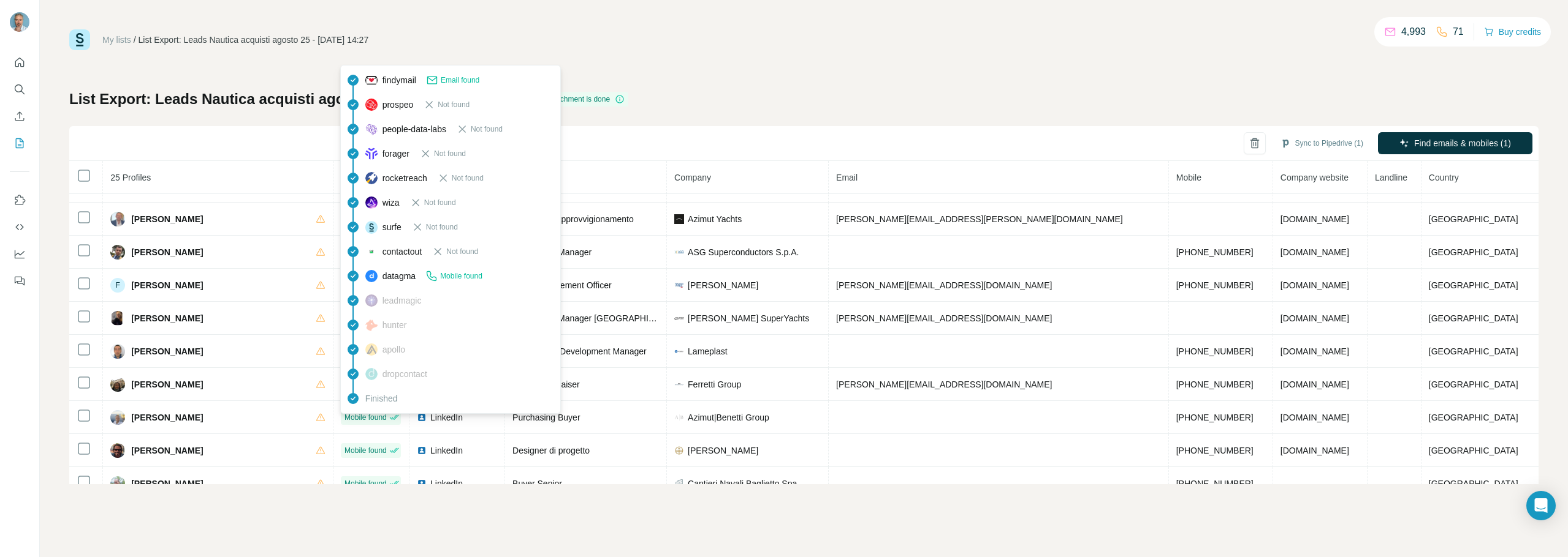
scroll to position [123, 0]
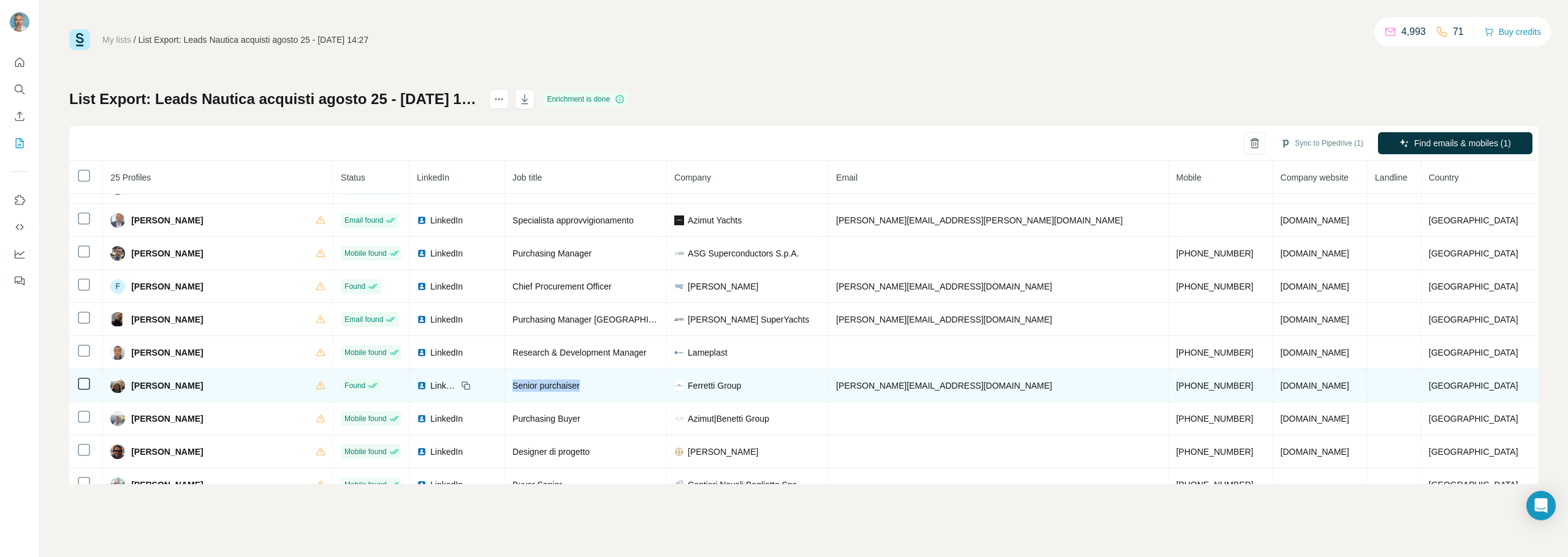
drag, startPoint x: 606, startPoint y: 388, endPoint x: 500, endPoint y: 383, distance: 106.1
click at [500, 383] on tr "Francesca Billi Found LinkedIn Senior purchaiser Ferretti Group francesca.billi…" at bounding box center [804, 386] width 1469 height 33
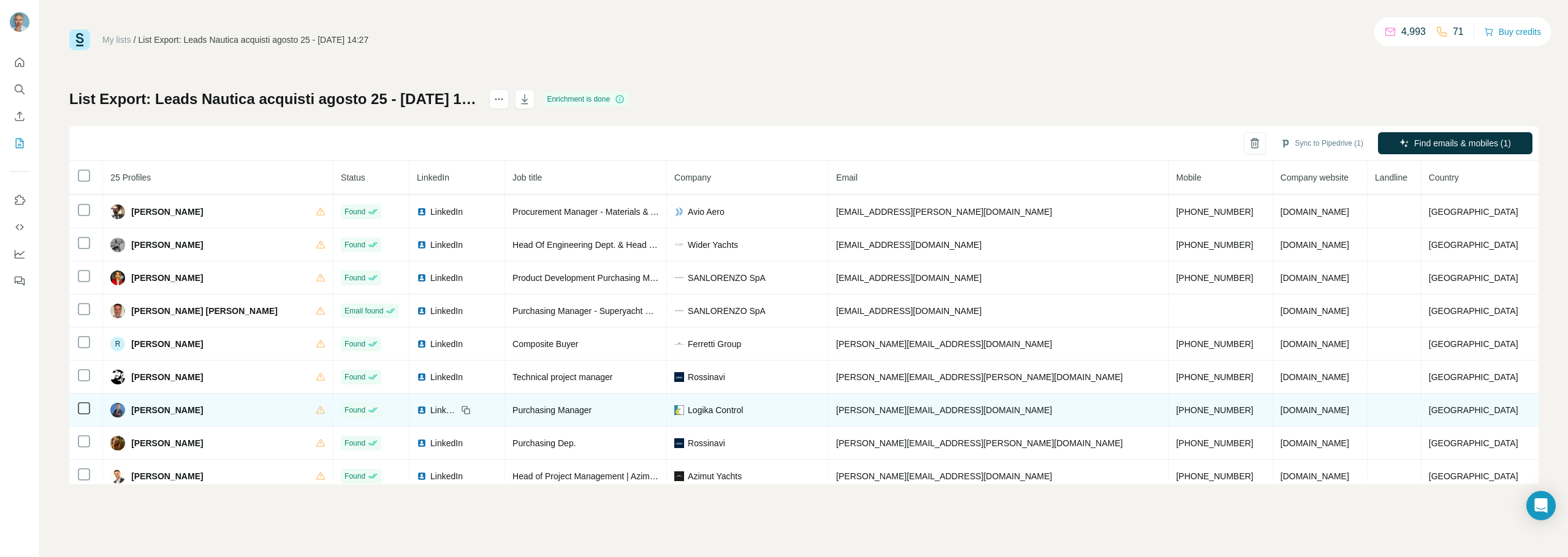
scroll to position [536, 0]
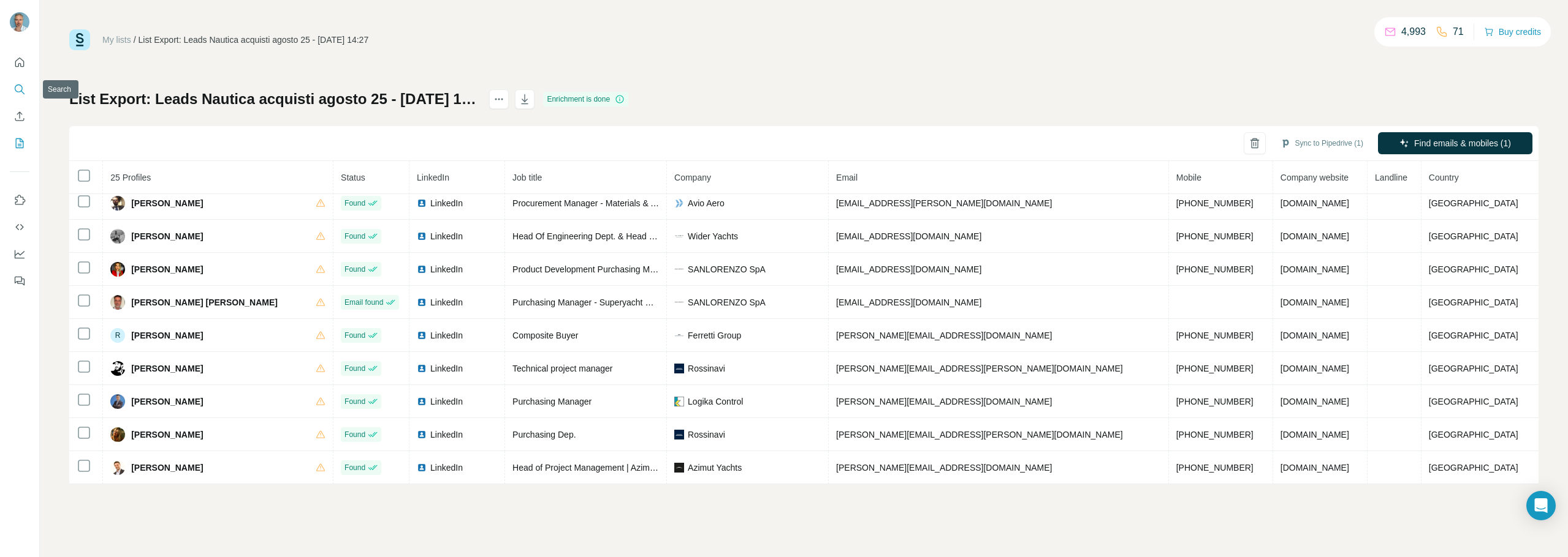
click at [20, 88] on icon "Search" at bounding box center [20, 89] width 12 height 12
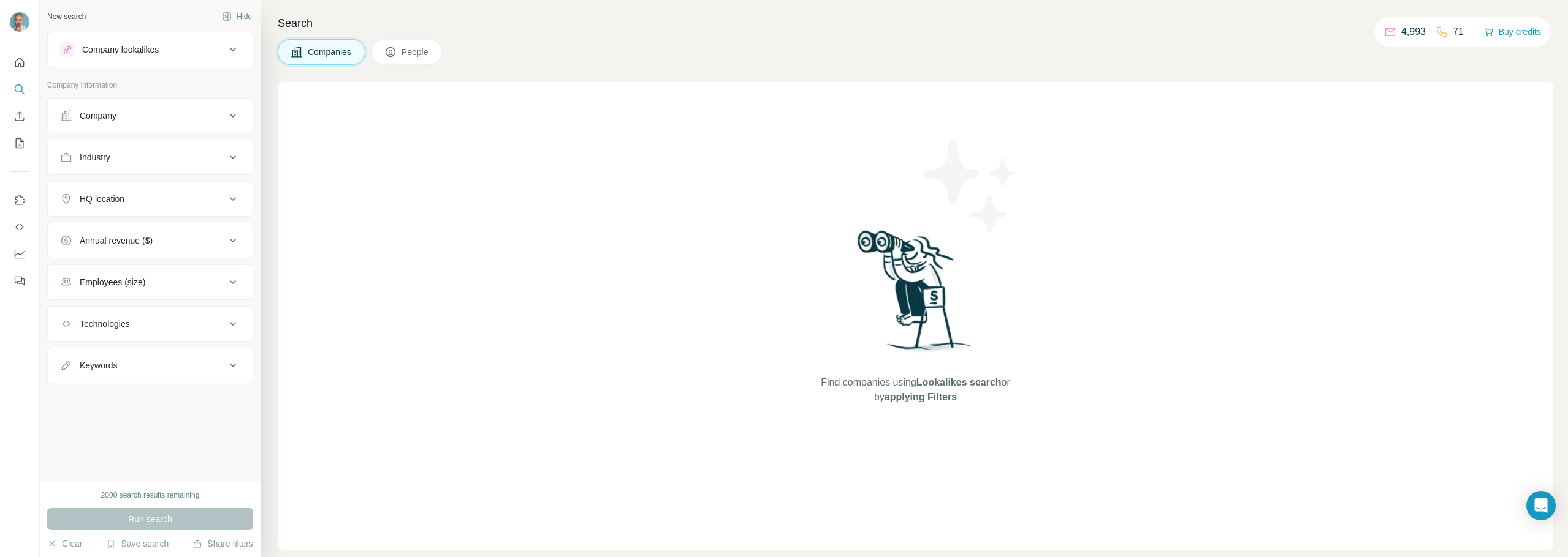
click at [411, 56] on span "People" at bounding box center [415, 52] width 29 height 12
click at [384, 279] on div "Find people using Lookalikes search or by applying Filters" at bounding box center [916, 316] width 1276 height 468
click at [429, 54] on span "People" at bounding box center [415, 52] width 29 height 12
click at [327, 50] on span "Companies" at bounding box center [331, 52] width 45 height 12
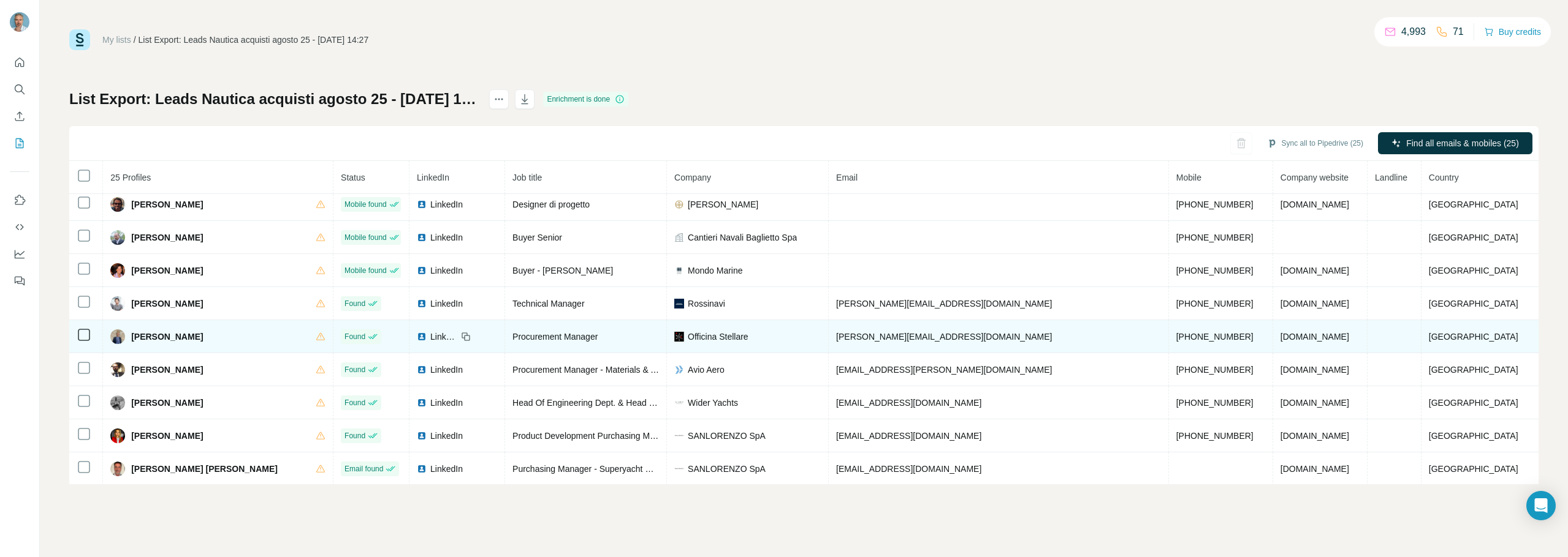
scroll to position [371, 0]
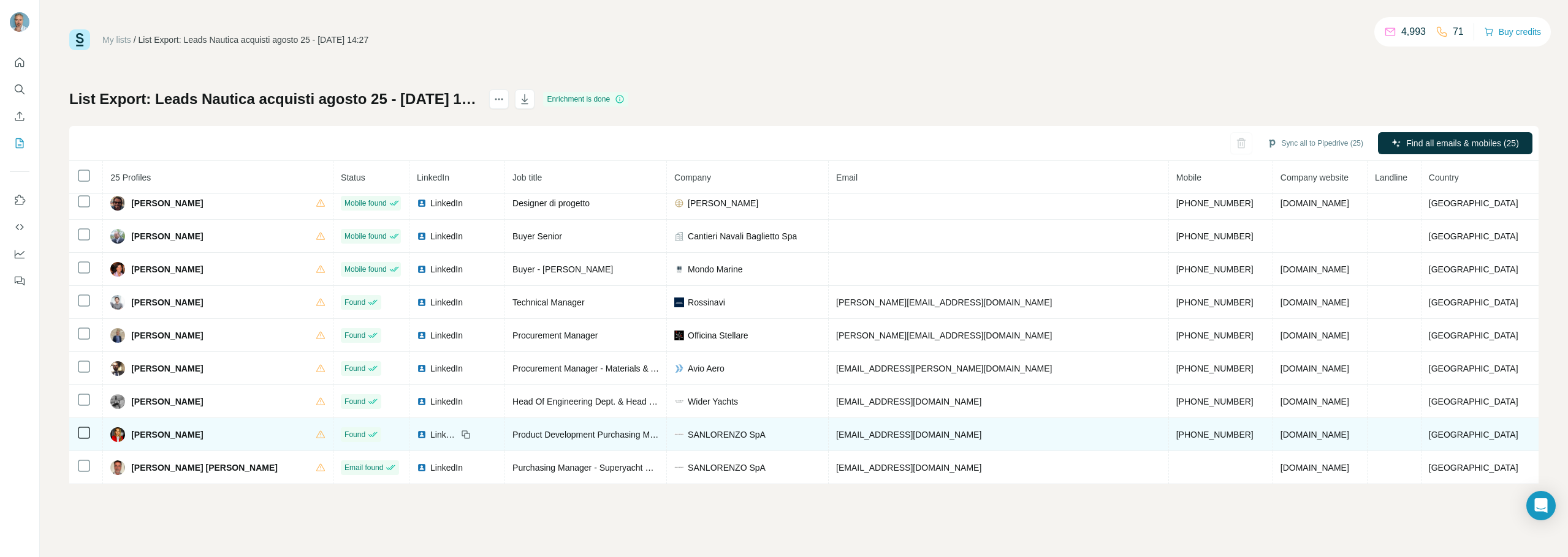
drag, startPoint x: 226, startPoint y: 439, endPoint x: 142, endPoint y: 439, distance: 84.0
click at [142, 439] on div "Margherita Corsi" at bounding box center [217, 434] width 215 height 15
drag, startPoint x: 978, startPoint y: 435, endPoint x: 835, endPoint y: 433, distance: 143.0
click at [835, 433] on td "corsi@sanlorenzoyacht.com" at bounding box center [998, 435] width 340 height 33
drag, startPoint x: 1182, startPoint y: 436, endPoint x: 1074, endPoint y: 433, distance: 108.0
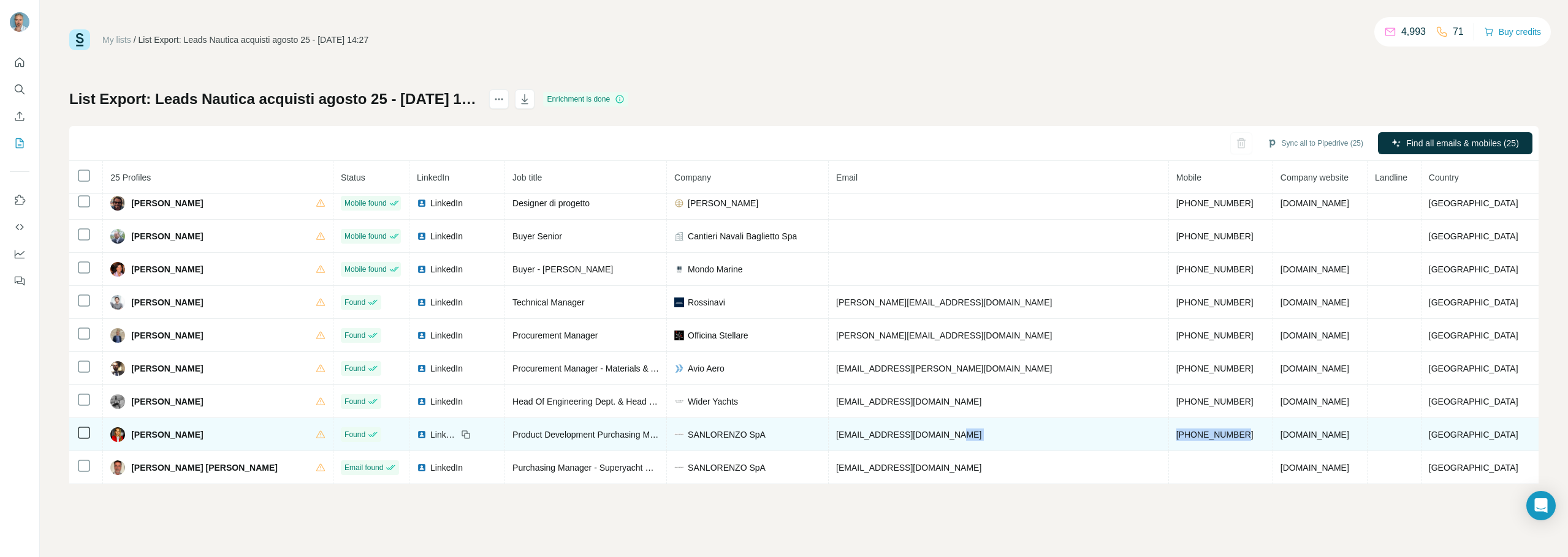
click at [1075, 433] on tr "Margherita Corsi Found LinkedIn Product Development Purchasing Manager SANLOREN…" at bounding box center [804, 435] width 1469 height 33
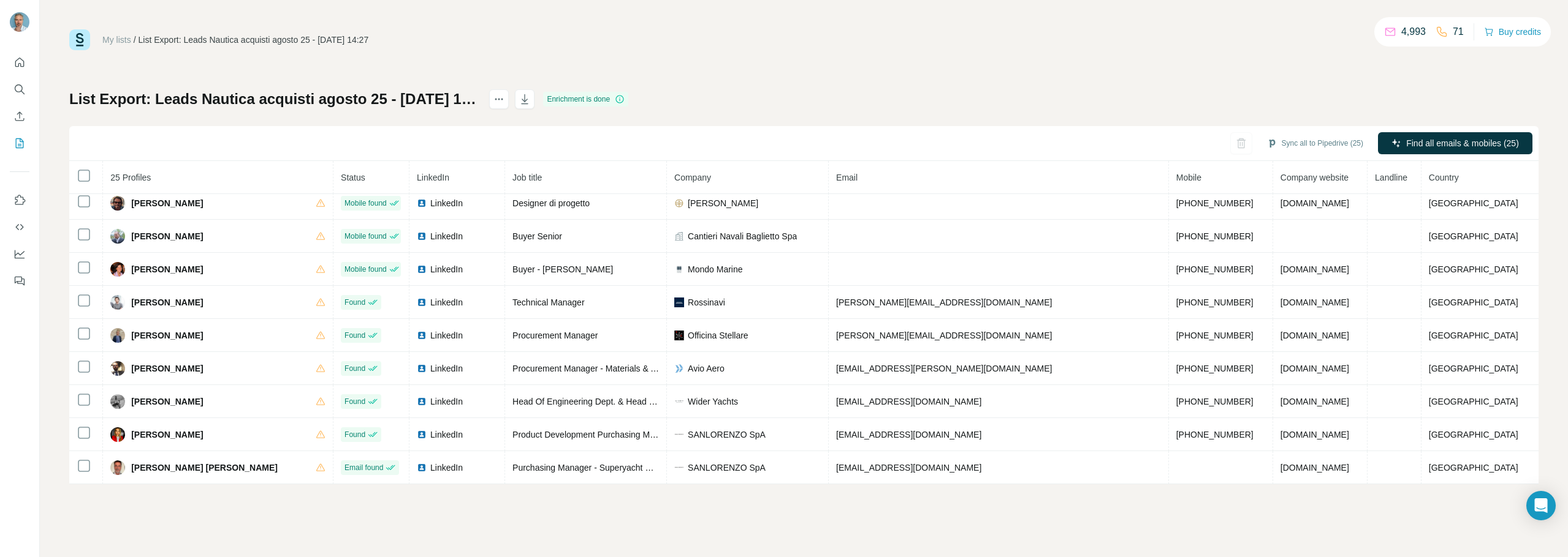
click at [264, 44] on div "List Export: Leads Nautica acquisti agosto 25 - 13/08/2025 14:27" at bounding box center [254, 40] width 230 height 12
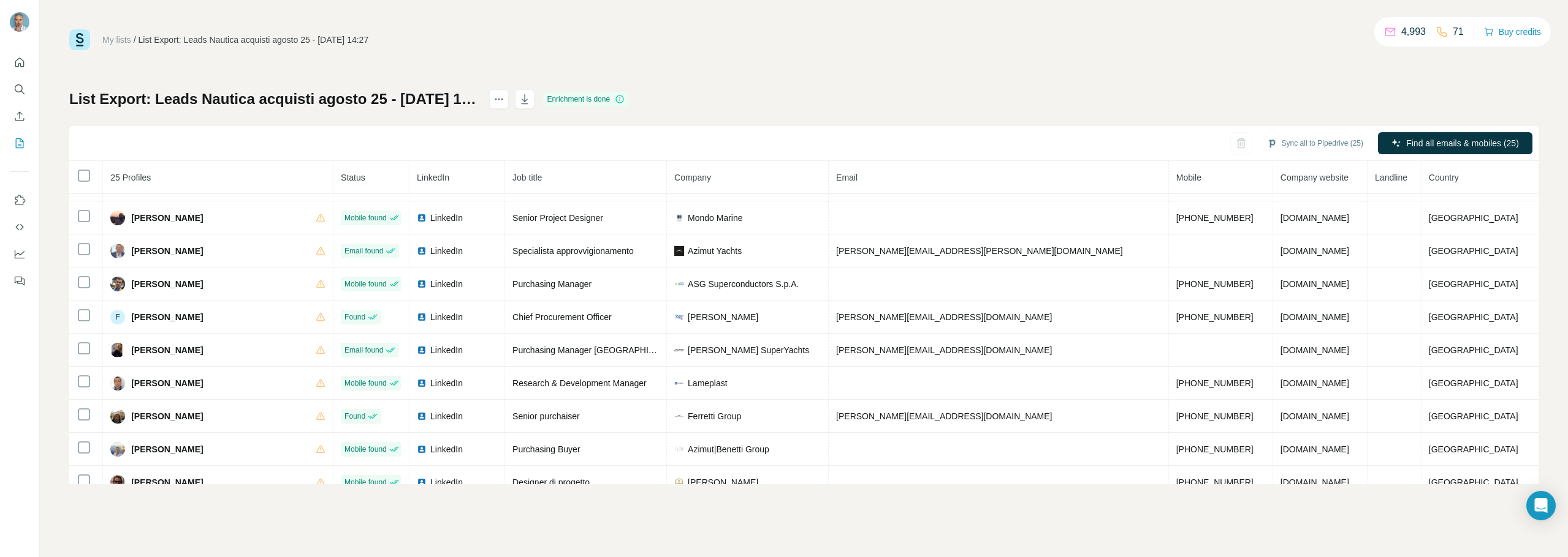
scroll to position [0, 0]
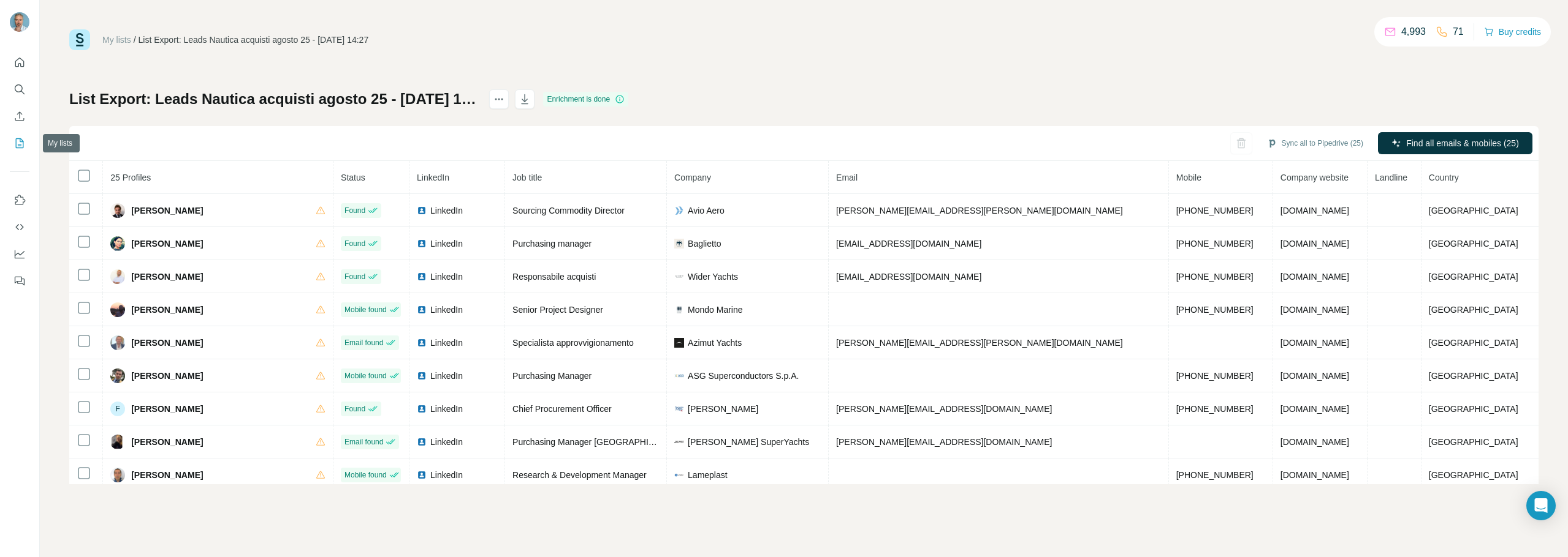
click at [23, 144] on icon "My lists" at bounding box center [19, 143] width 8 height 10
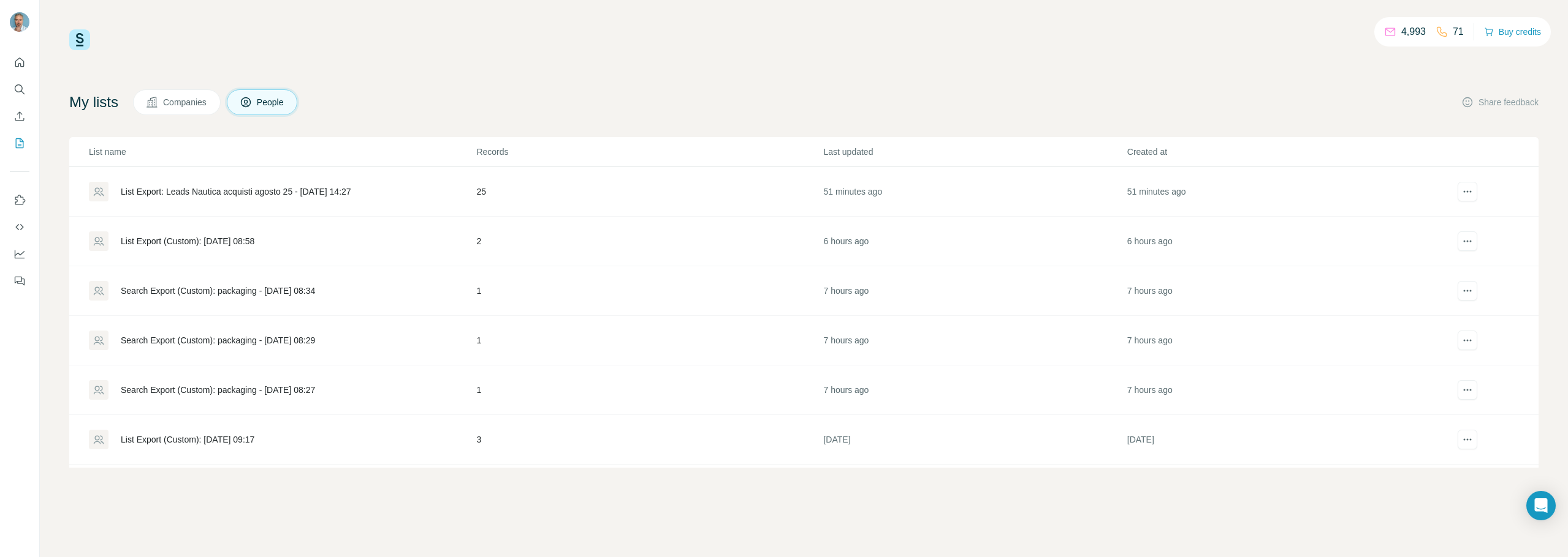
click at [315, 291] on div "Search Export (Custom): packaging - 13/08/2025 08:34" at bounding box center [218, 291] width 195 height 12
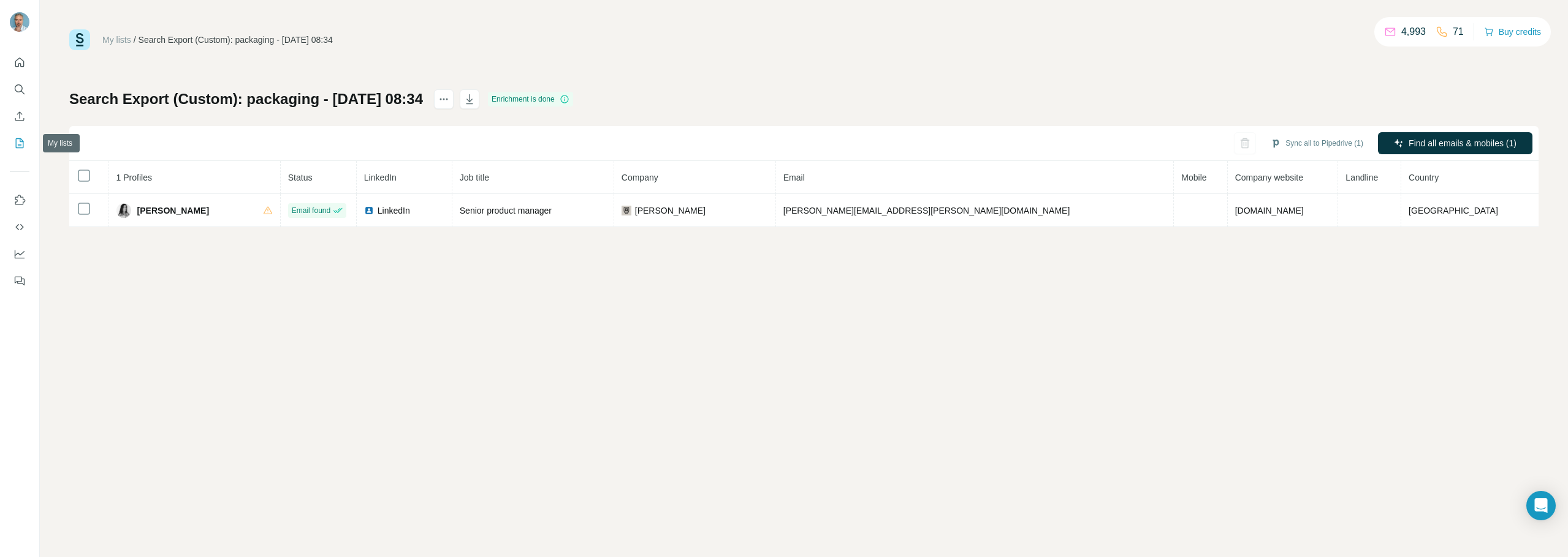
click at [16, 148] on icon "My lists" at bounding box center [19, 143] width 8 height 10
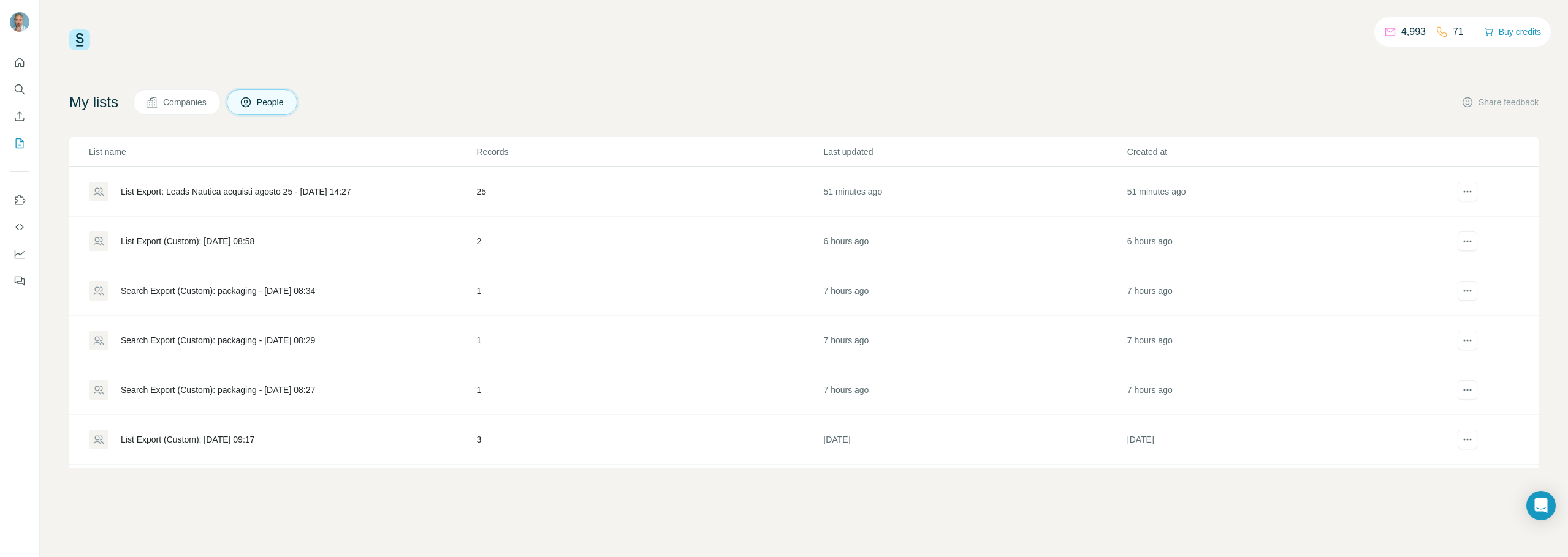
click at [173, 241] on div "List Export (Custom): 13/08/2025 08:58" at bounding box center [188, 241] width 133 height 12
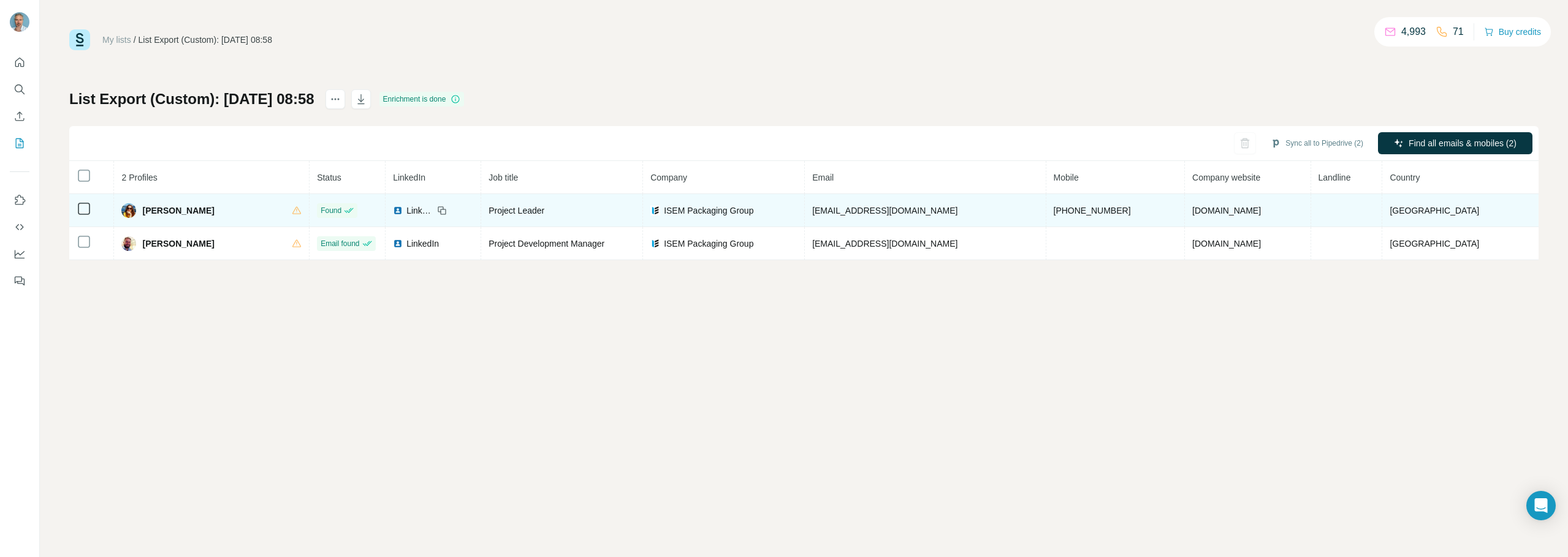
drag, startPoint x: 226, startPoint y: 215, endPoint x: 143, endPoint y: 212, distance: 83.1
click at [143, 212] on div "Laura Pignatti" at bounding box center [211, 210] width 180 height 15
drag, startPoint x: 940, startPoint y: 209, endPoint x: 807, endPoint y: 207, distance: 133.0
click at [807, 207] on tr "Laura Pignatti Found LinkedIn Project Leader ISEM Packaging Group lpignatti@ise…" at bounding box center [804, 211] width 1469 height 33
drag, startPoint x: 1115, startPoint y: 210, endPoint x: 1012, endPoint y: 213, distance: 103.0
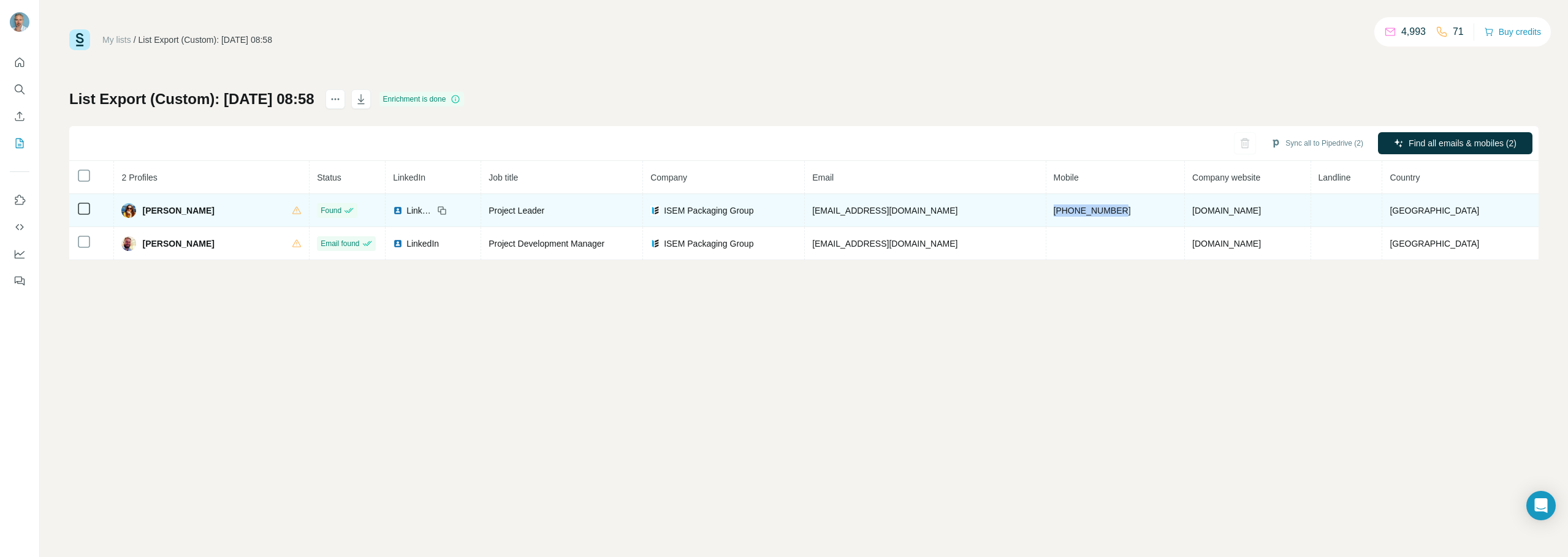
click at [1046, 213] on td "+393460857430" at bounding box center [1115, 211] width 139 height 33
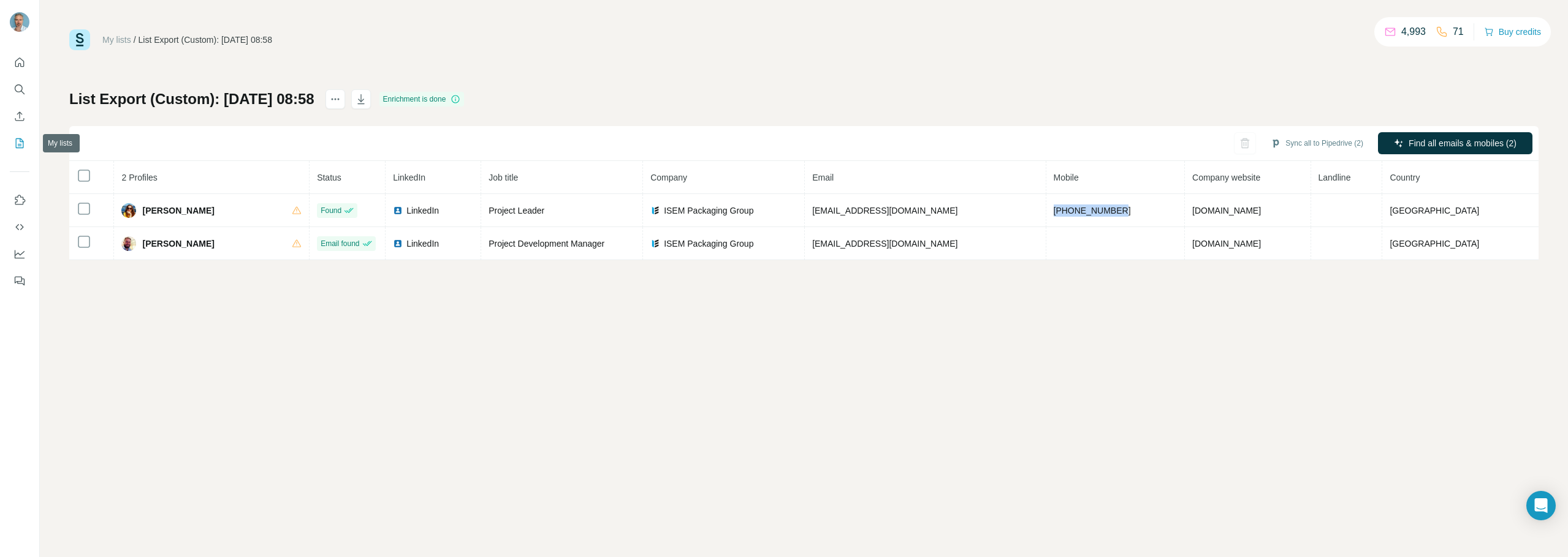
click at [16, 147] on icon "My lists" at bounding box center [20, 144] width 12 height 12
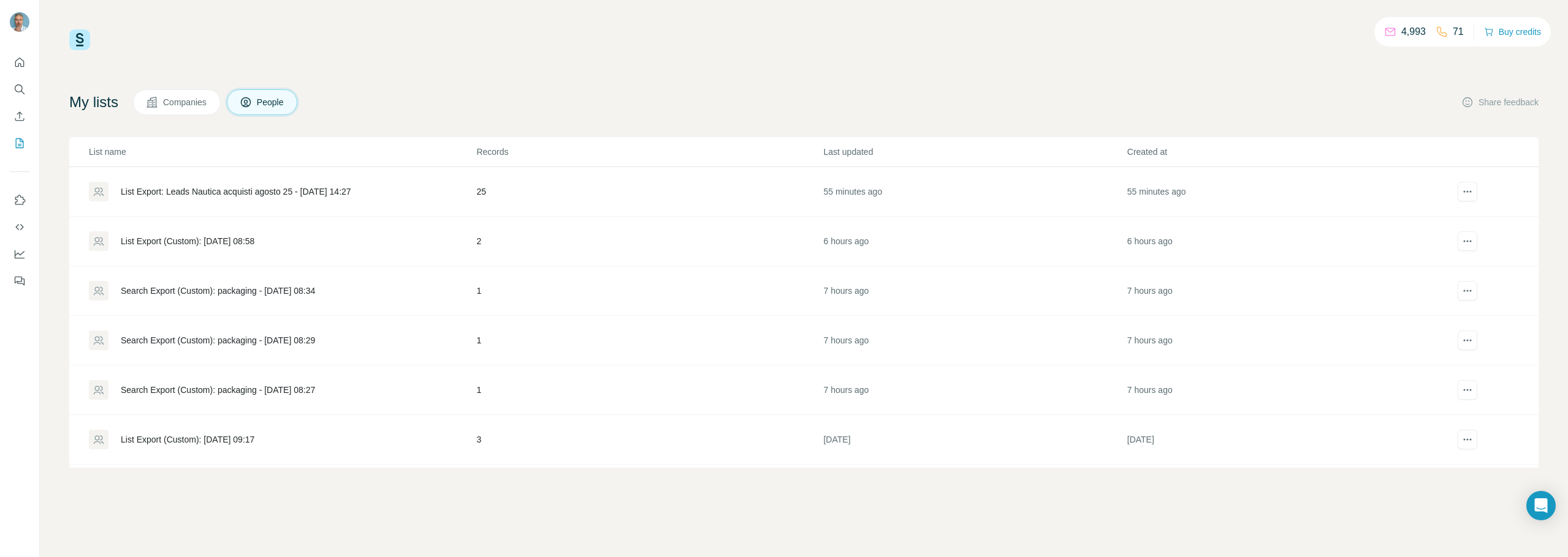
click at [215, 433] on div "List Export (Custom): 12/08/2025 09:17" at bounding box center [188, 439] width 133 height 12
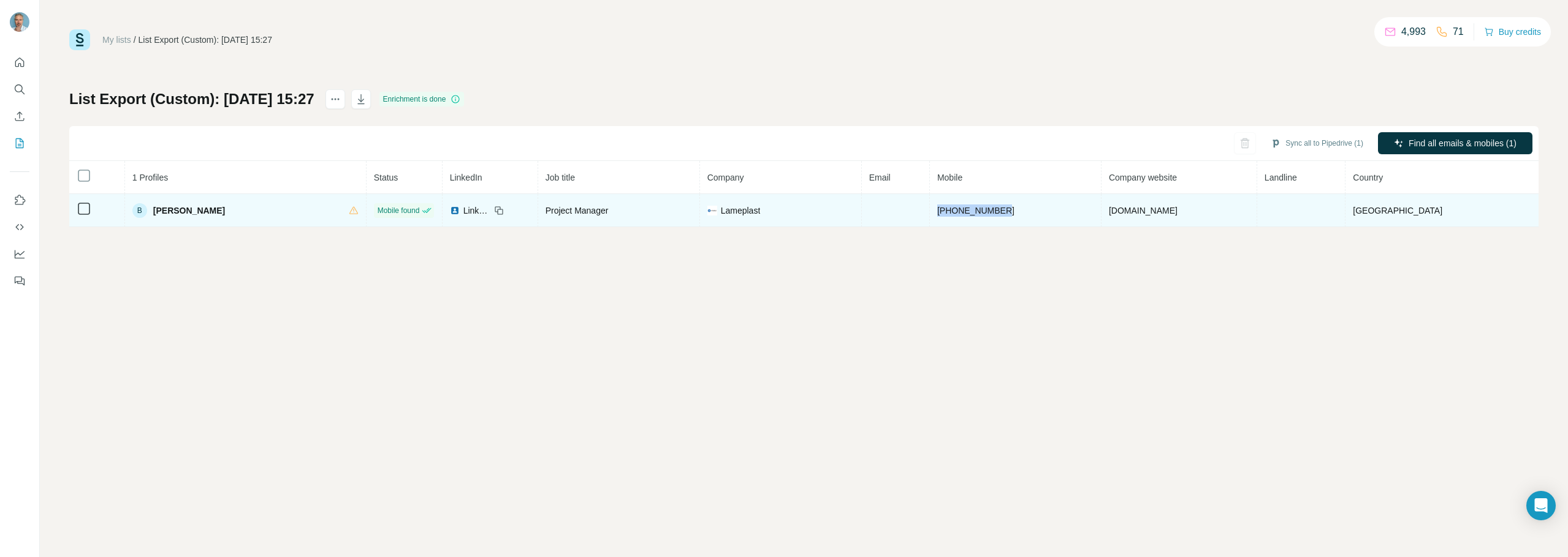
drag, startPoint x: 1057, startPoint y: 208, endPoint x: 957, endPoint y: 215, distance: 100.2
click at [957, 215] on td "+393351216758" at bounding box center [1015, 211] width 171 height 33
copy span "+393351216758"
drag, startPoint x: 631, startPoint y: 214, endPoint x: 549, endPoint y: 213, distance: 82.0
click at [549, 213] on tr "B Bizzarri Katia Mobile found LinkedIn Project Manager Lameplast +393351216758 …" at bounding box center [804, 211] width 1469 height 33
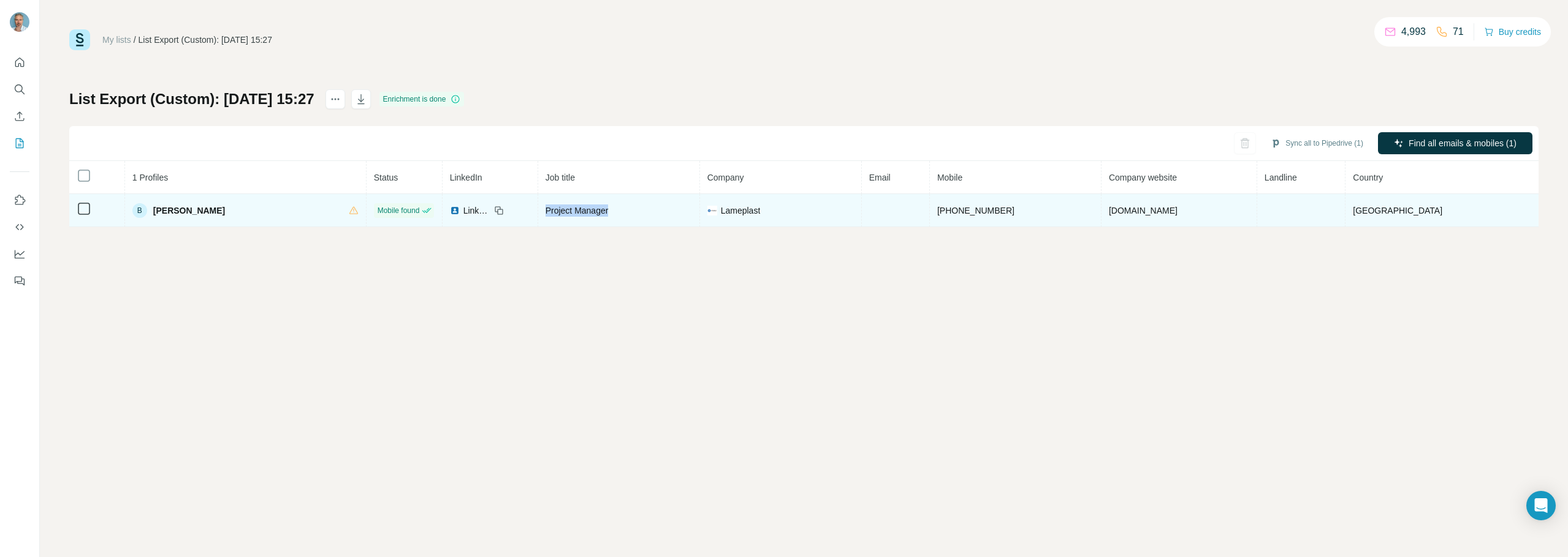
copy span "Project Manager"
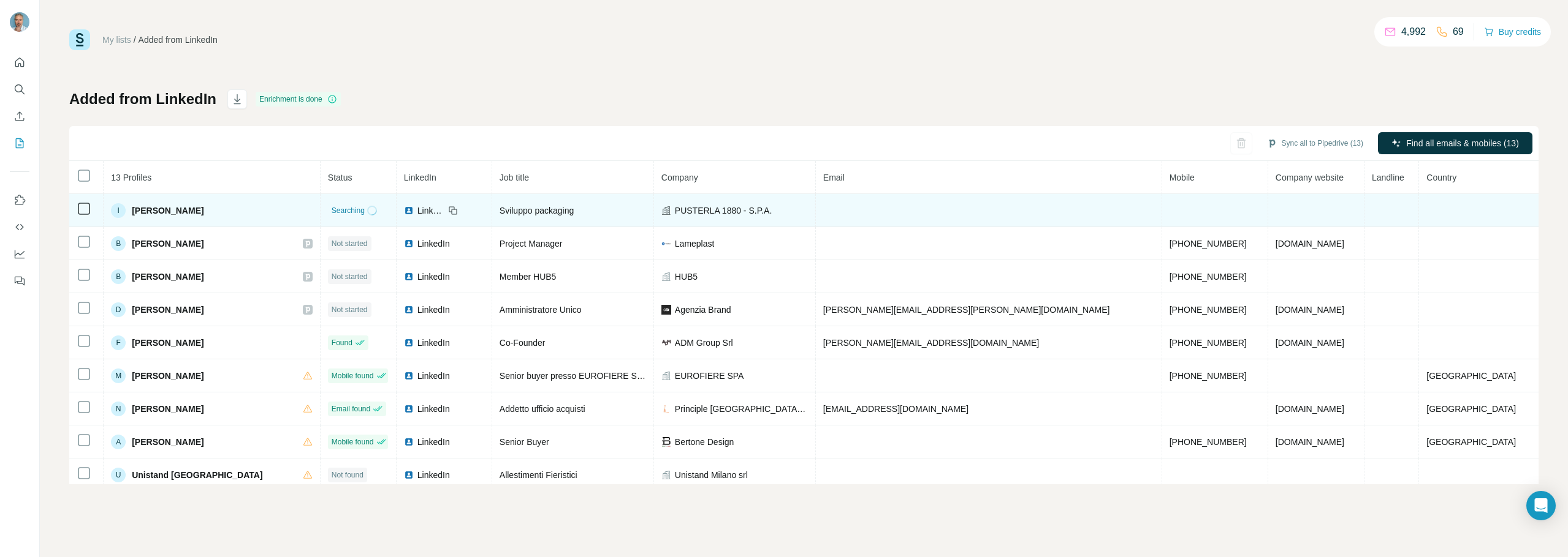
drag, startPoint x: 218, startPoint y: 208, endPoint x: 148, endPoint y: 212, distance: 70.1
click at [148, 212] on div "I Iolanda Lucheroni" at bounding box center [211, 210] width 202 height 15
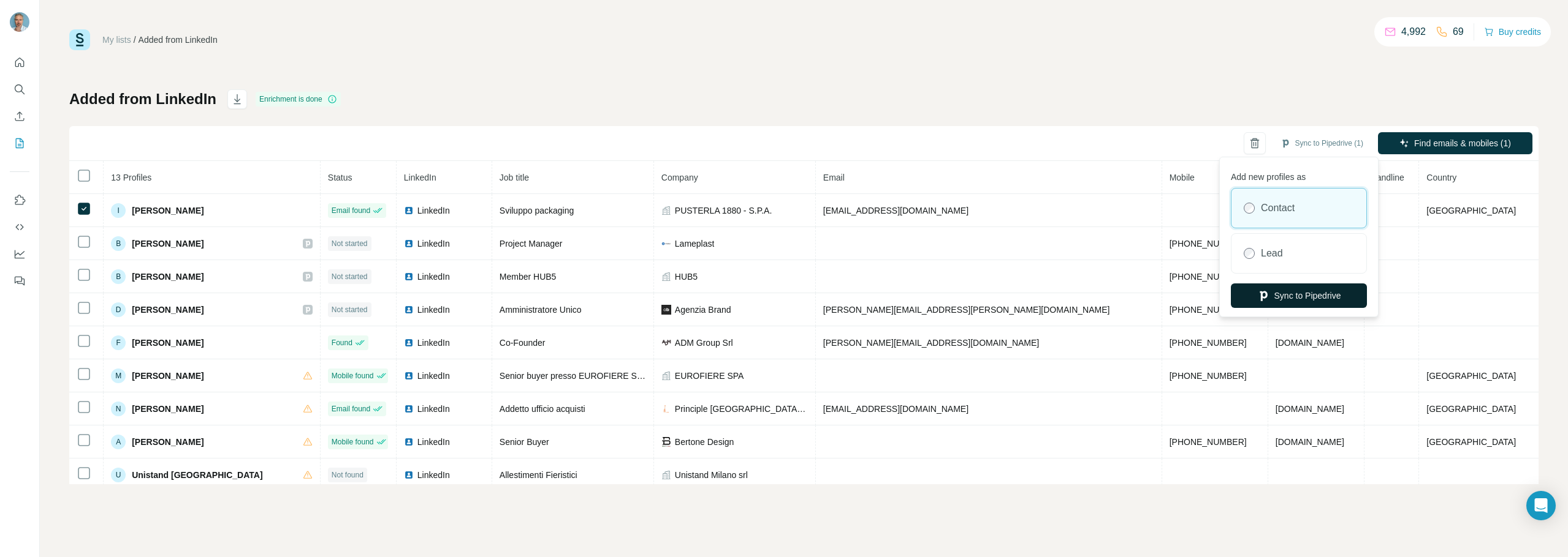
click at [1287, 297] on button "Sync to Pipedrive" at bounding box center [1298, 296] width 136 height 24
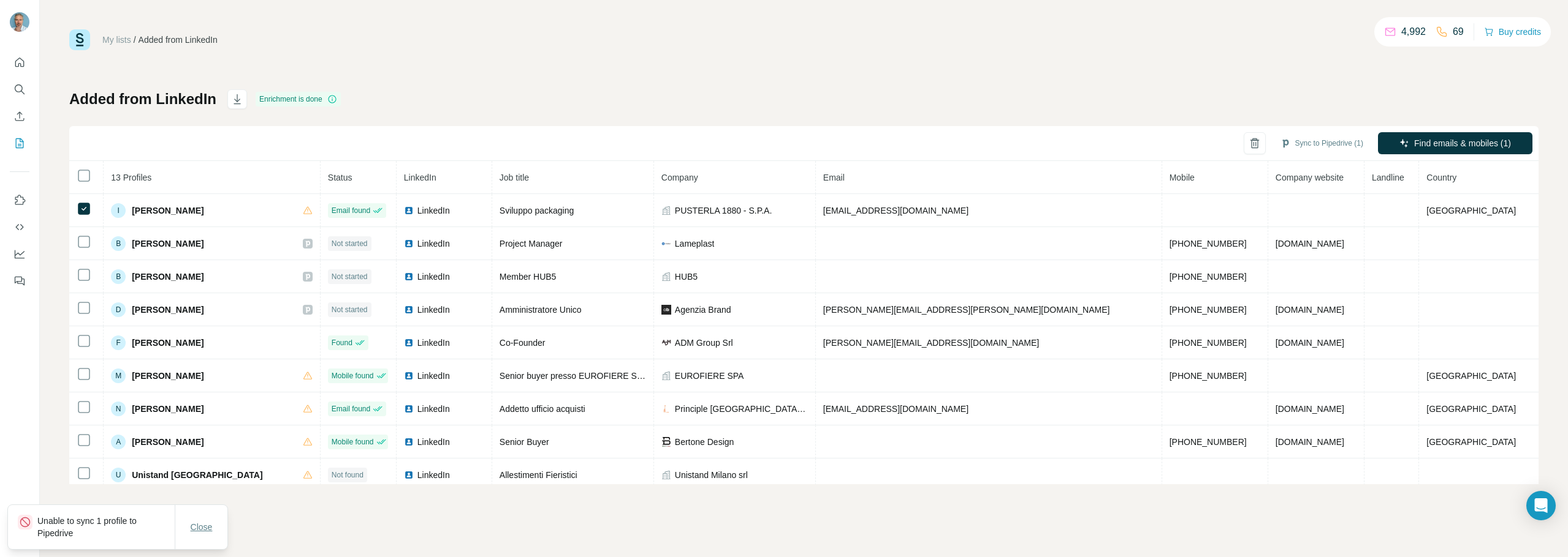
click at [203, 528] on span "Close" at bounding box center [201, 528] width 22 height 12
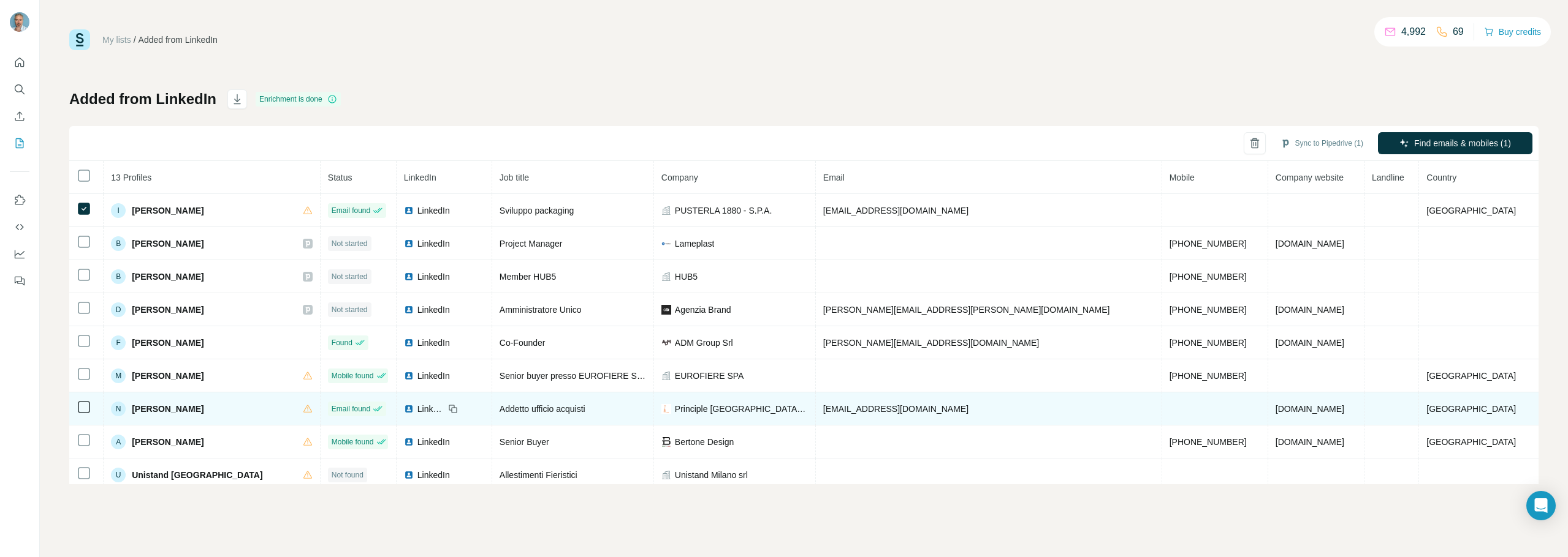
copy span "Iolanda Lucheroni"
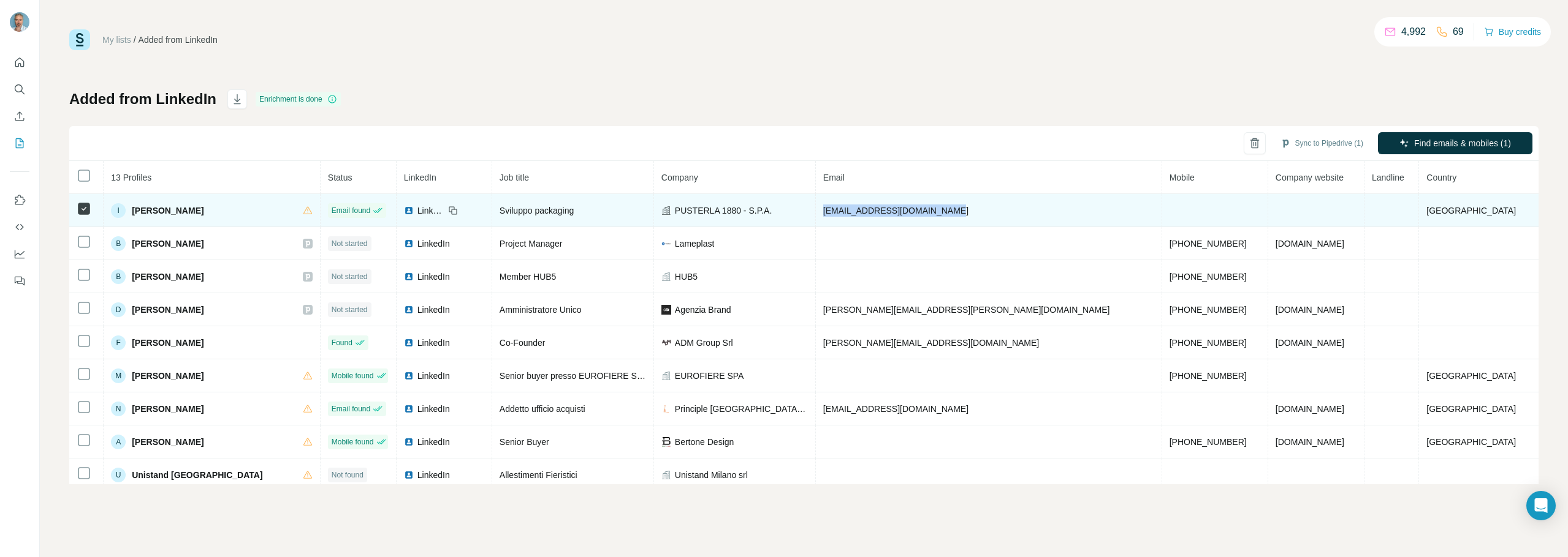
drag, startPoint x: 982, startPoint y: 215, endPoint x: 835, endPoint y: 214, distance: 147.0
click at [835, 214] on td "ilucheroni@pusterla1880.com" at bounding box center [989, 211] width 346 height 33
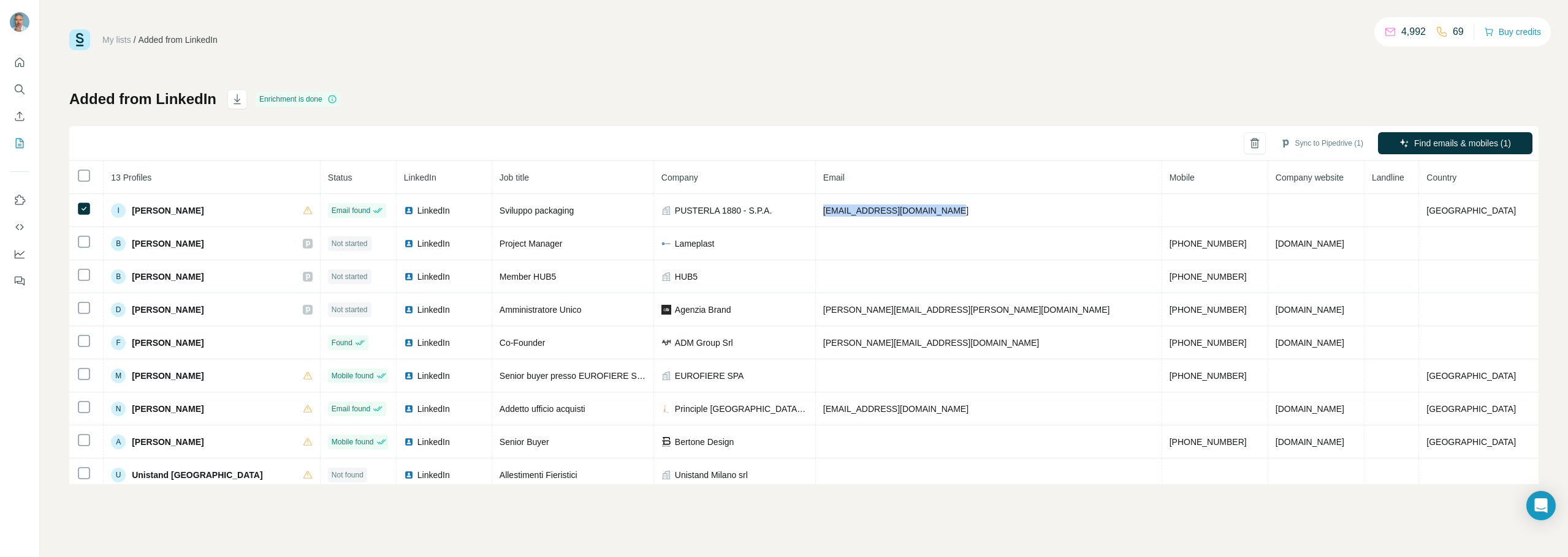
copy span "ilucheroni@pusterla1880.com"
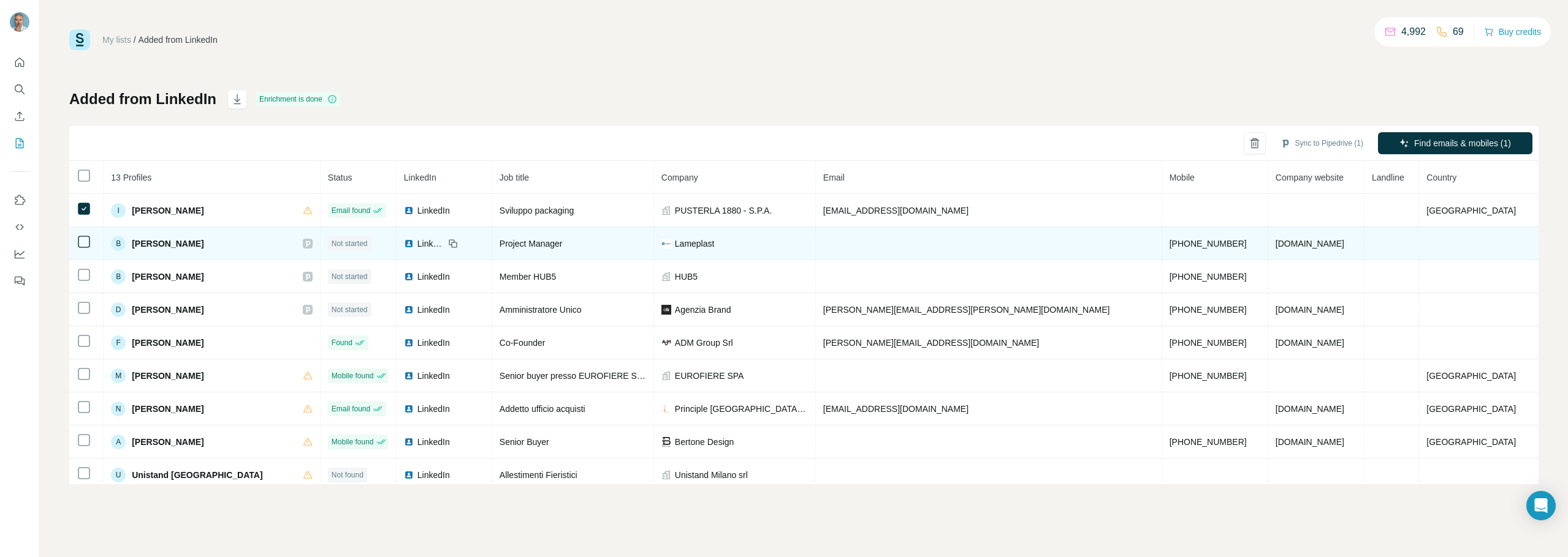
click at [916, 239] on td at bounding box center [989, 244] width 346 height 33
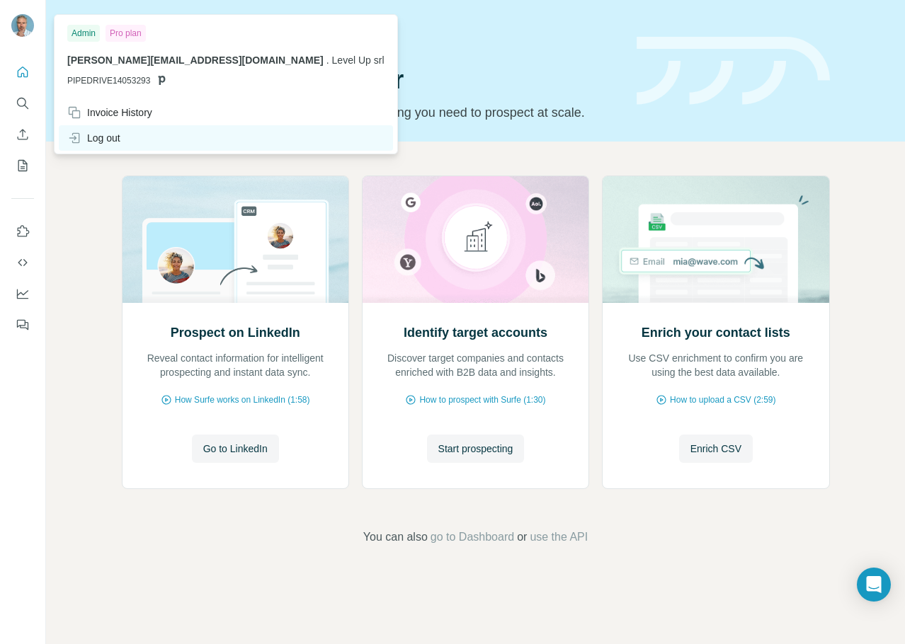
click at [109, 137] on div "Log out" at bounding box center [93, 138] width 53 height 14
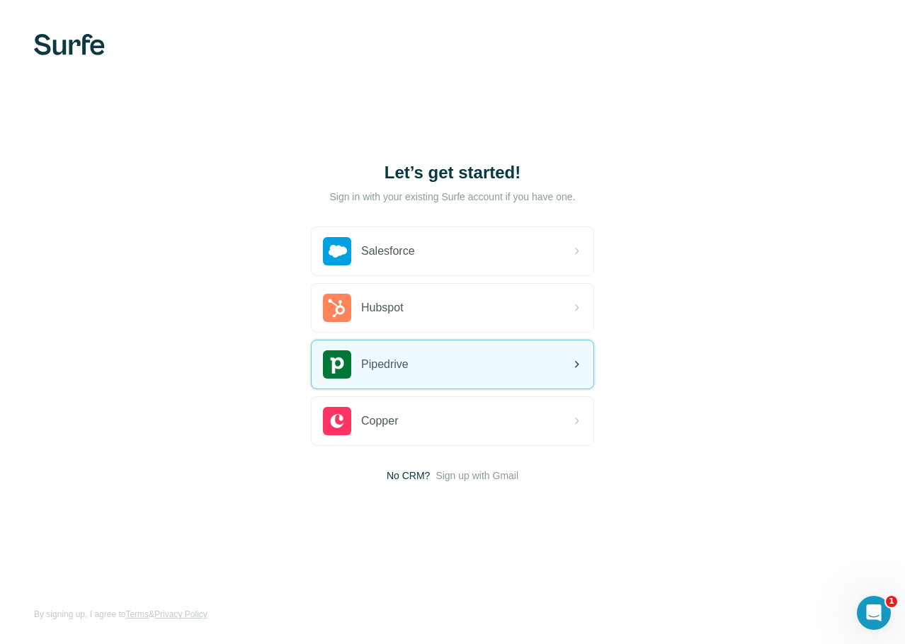
click at [344, 355] on img at bounding box center [337, 365] width 28 height 28
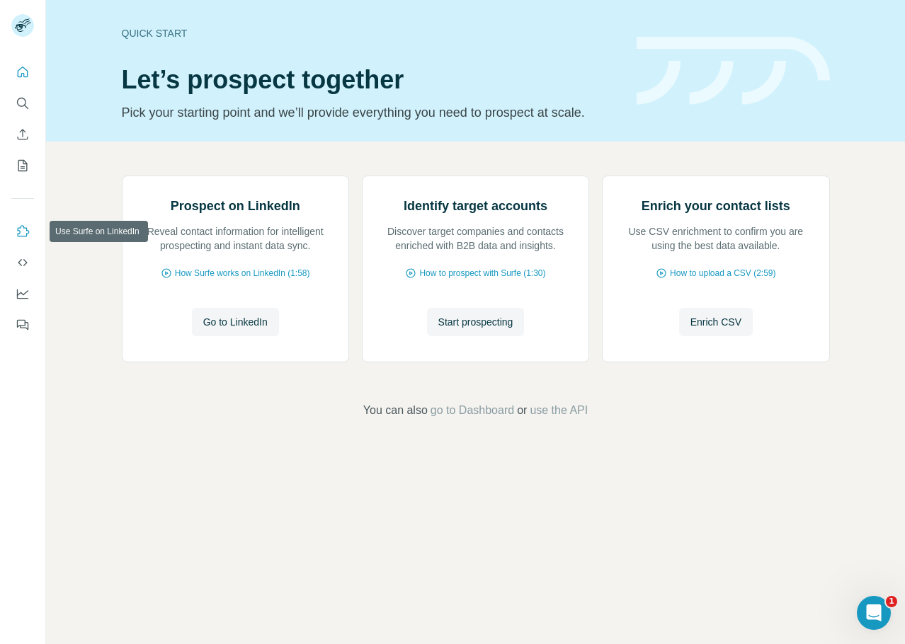
click at [25, 230] on icon "Use Surfe on LinkedIn" at bounding box center [23, 232] width 14 height 14
